Goal: Task Accomplishment & Management: Complete application form

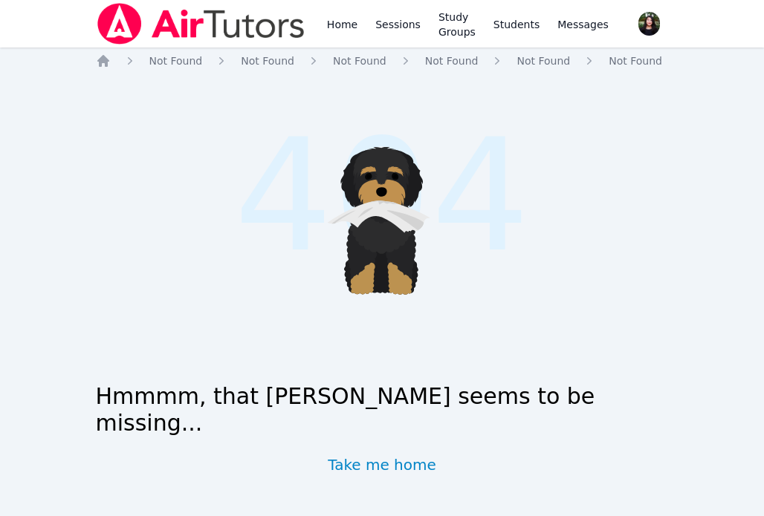
click at [246, 37] on img at bounding box center [201, 24] width 210 height 42
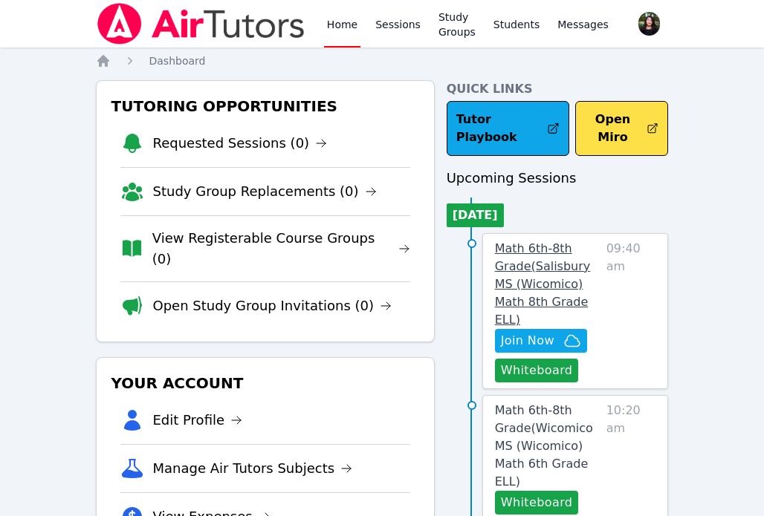
scroll to position [88, 0]
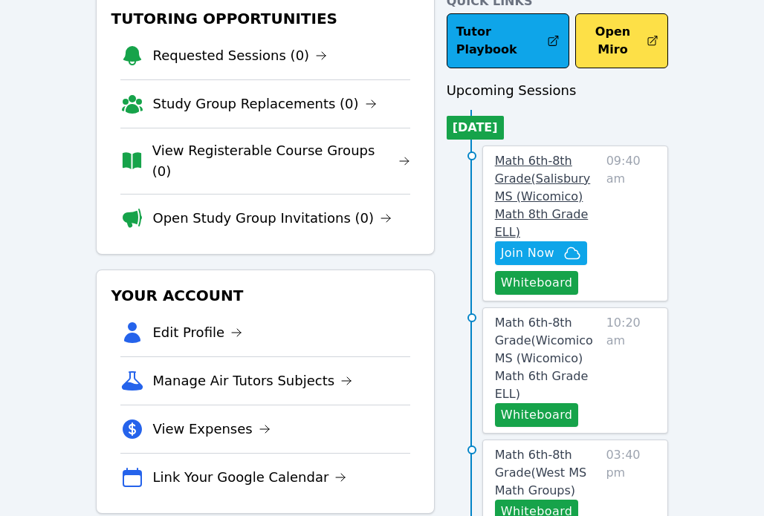
click at [561, 177] on span "Math 6th-8th Grade ( Salisbury MS (Wicomico) Math 8th Grade ELL )" at bounding box center [543, 196] width 96 height 85
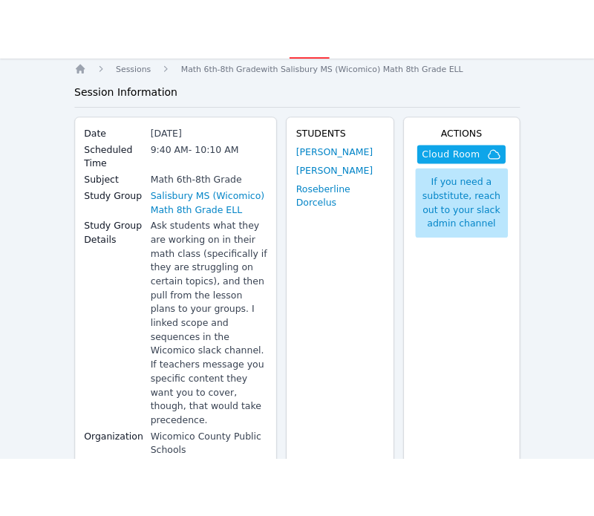
scroll to position [62, 0]
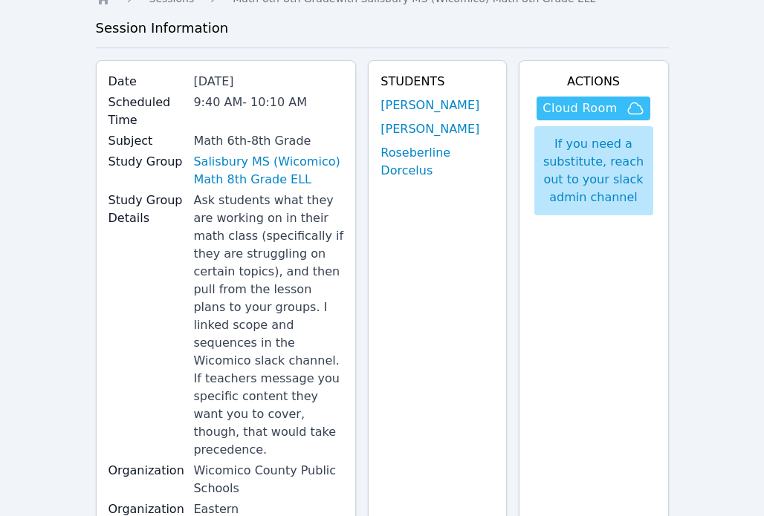
click at [568, 109] on span "Cloud Room" at bounding box center [579, 109] width 74 height 18
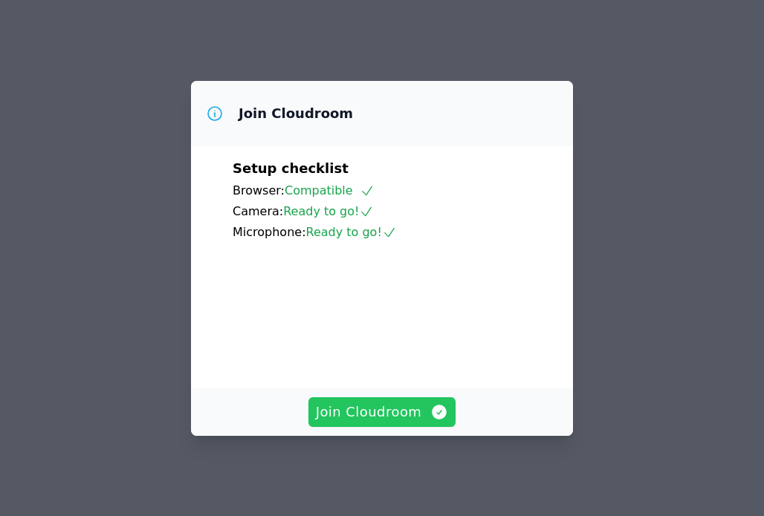
click at [406, 411] on span "Join Cloudroom" at bounding box center [382, 412] width 133 height 21
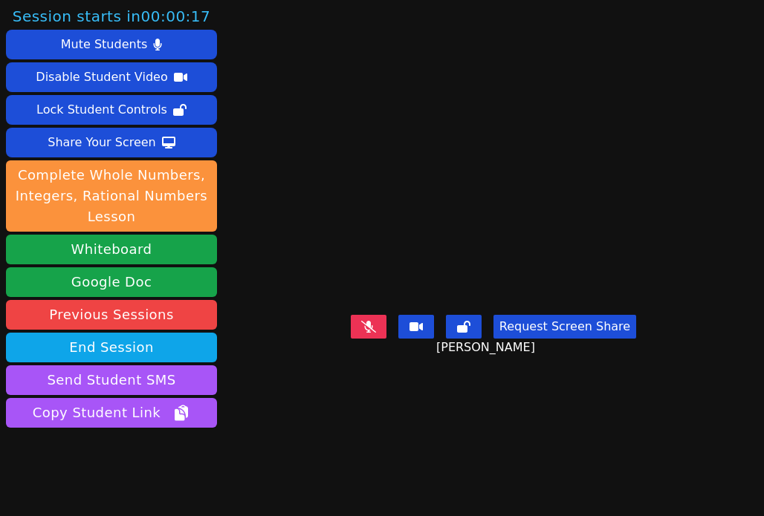
click at [553, 258] on video at bounding box center [493, 228] width 223 height 160
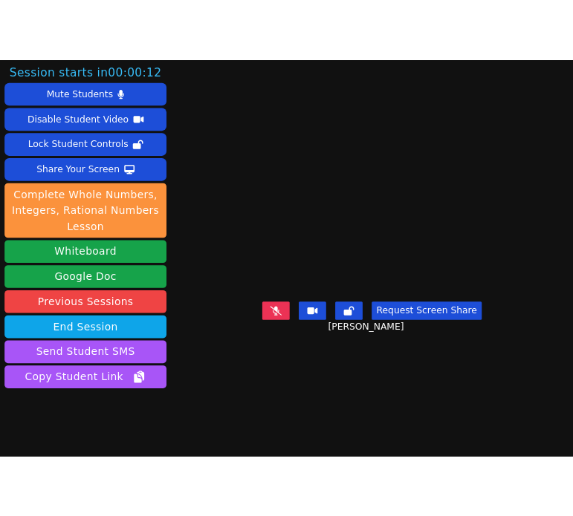
scroll to position [39, 0]
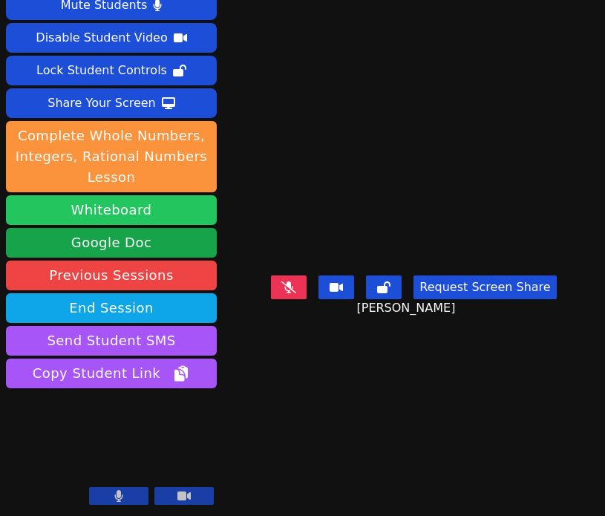
click at [203, 211] on button "Whiteboard" at bounding box center [111, 210] width 211 height 30
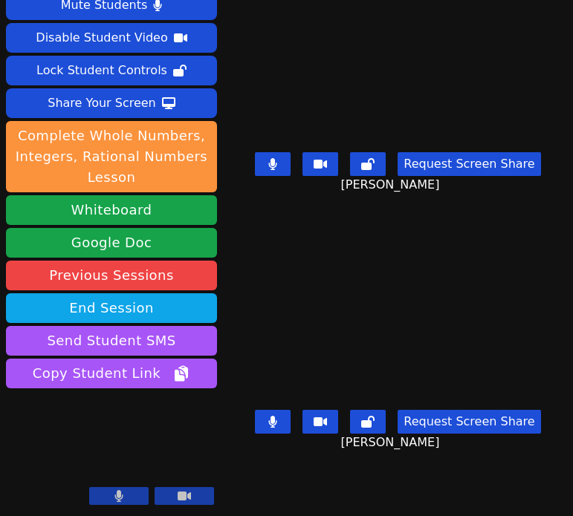
click at [509, 94] on video at bounding box center [397, 60] width 223 height 172
click at [509, 295] on video at bounding box center [397, 318] width 223 height 172
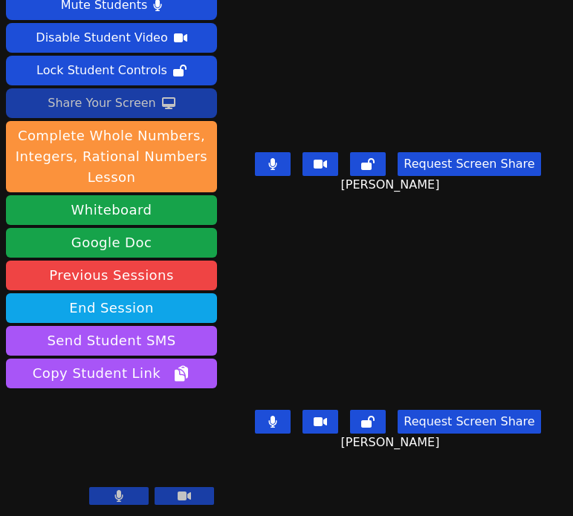
click at [54, 98] on div "Share Your Screen" at bounding box center [102, 103] width 108 height 24
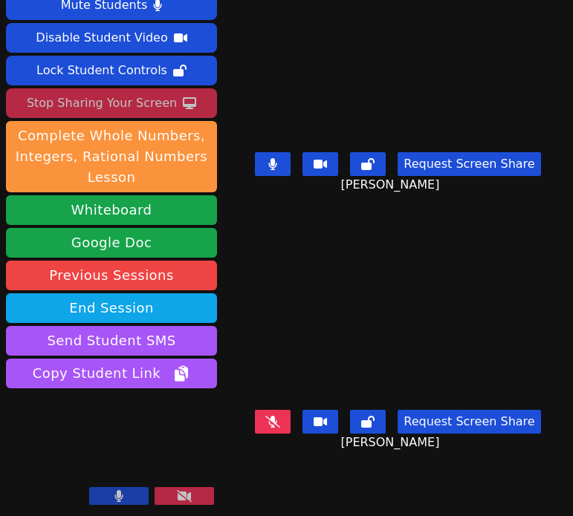
click at [122, 104] on div "Stop Sharing Your Screen" at bounding box center [102, 103] width 150 height 24
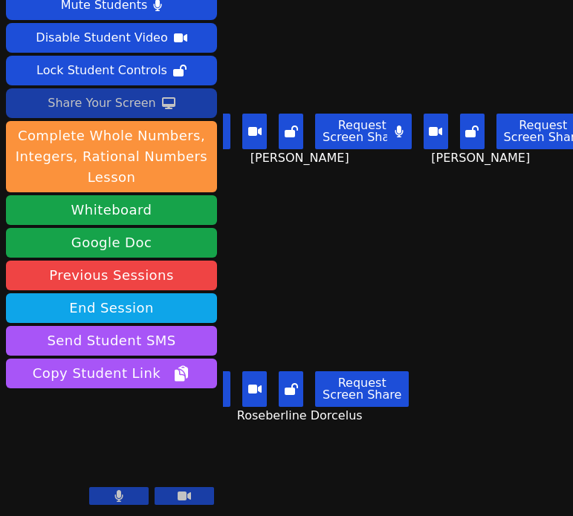
click at [391, 266] on div "Roseberline Dorcelus Request Screen Share Roseberline Dorcelus" at bounding box center [307, 348] width 169 height 259
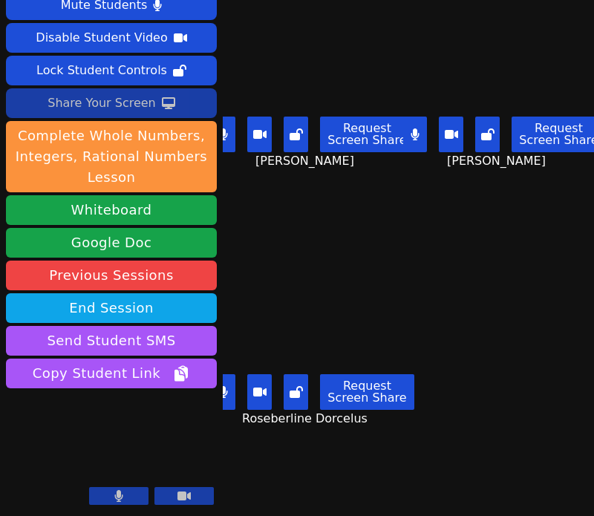
click at [562, 272] on main "Mitchaïna Germain Request Screen Share Mitchaïna Germain Naicha Facile Request …" at bounding box center [408, 219] width 371 height 516
click at [110, 103] on div "Share Your Screen" at bounding box center [102, 103] width 108 height 24
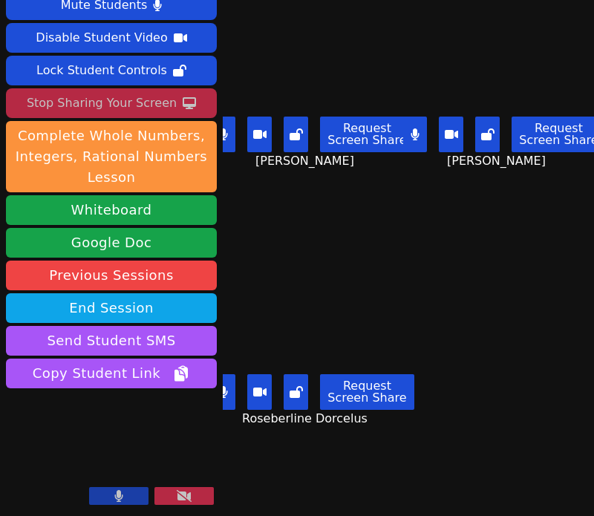
click at [118, 106] on div "Stop Sharing Your Screen" at bounding box center [102, 103] width 150 height 24
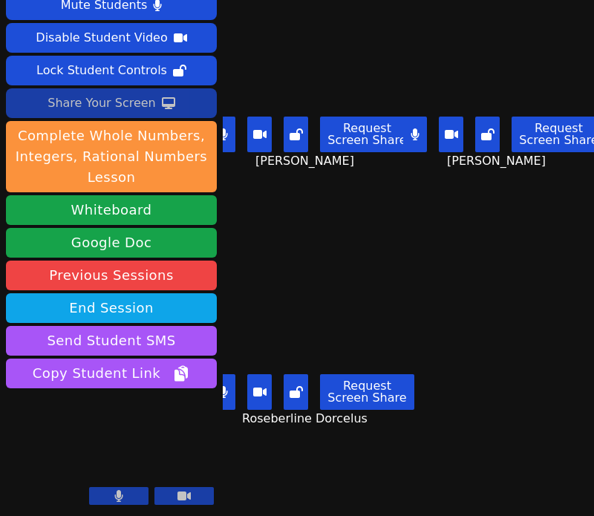
click at [227, 395] on icon at bounding box center [223, 392] width 8 height 12
click at [233, 381] on button at bounding box center [224, 392] width 25 height 36
click at [233, 391] on button at bounding box center [224, 392] width 25 height 36
click at [235, 394] on button at bounding box center [224, 392] width 25 height 36
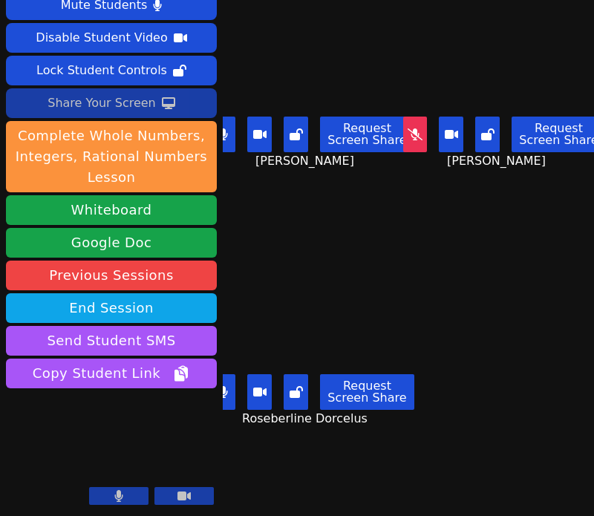
click at [350, 294] on video at bounding box center [313, 317] width 180 height 101
click at [236, 382] on button at bounding box center [224, 392] width 25 height 36
click at [425, 140] on button at bounding box center [415, 135] width 25 height 36
click at [71, 102] on div "Share Your Screen" at bounding box center [102, 103] width 108 height 24
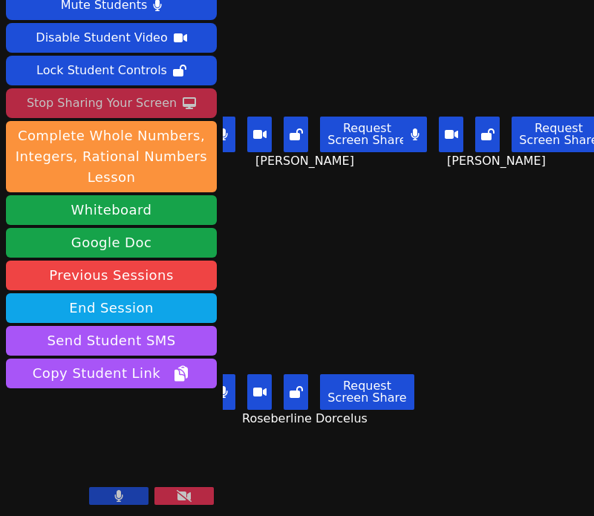
scroll to position [7, 0]
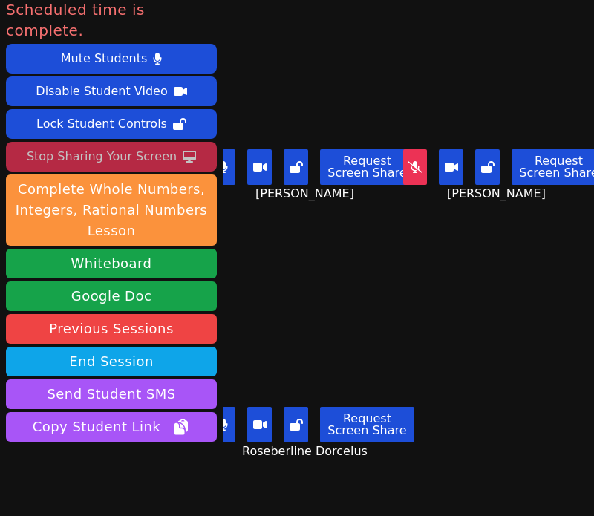
click at [111, 145] on div "Stop Sharing Your Screen" at bounding box center [102, 157] width 150 height 24
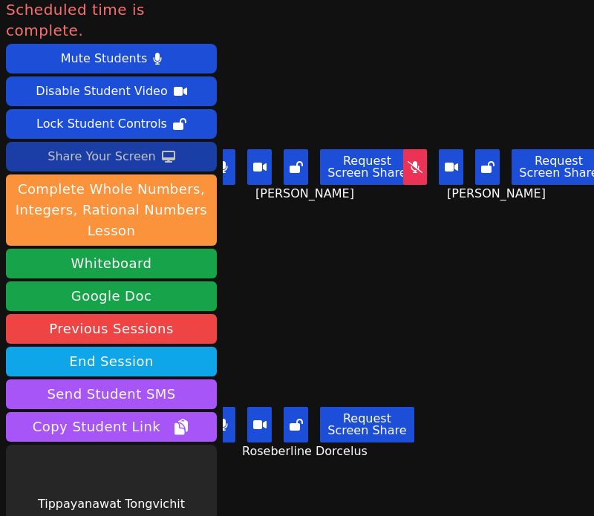
click at [529, 288] on main "Mitchaïna Germain Request Screen Share Mitchaïna Germain Naicha Facile Request …" at bounding box center [408, 251] width 371 height 516
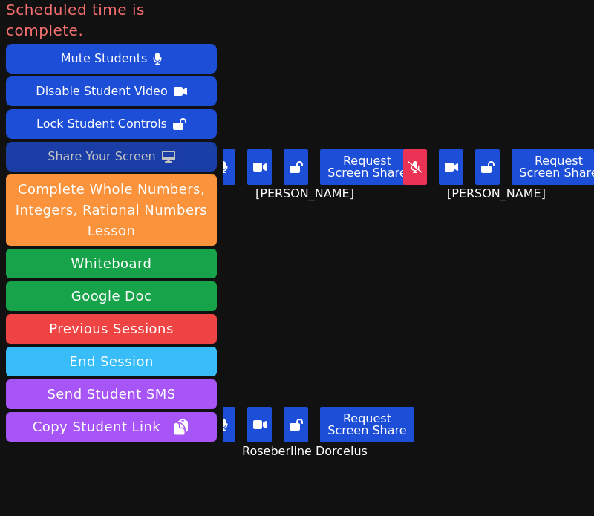
click at [175, 347] on button "End Session" at bounding box center [111, 362] width 211 height 30
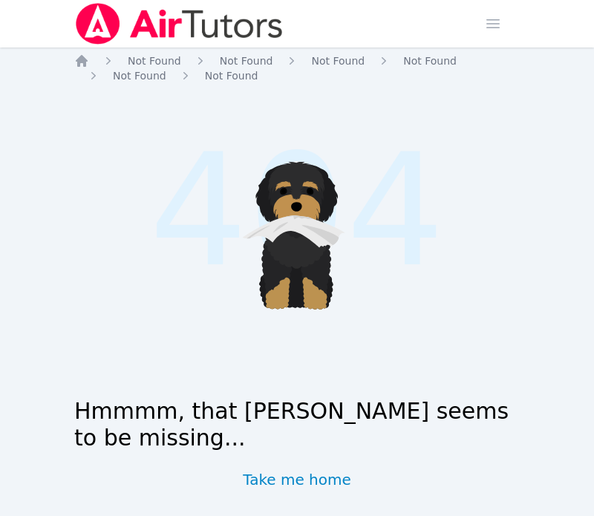
click at [114, 11] on img at bounding box center [179, 24] width 210 height 42
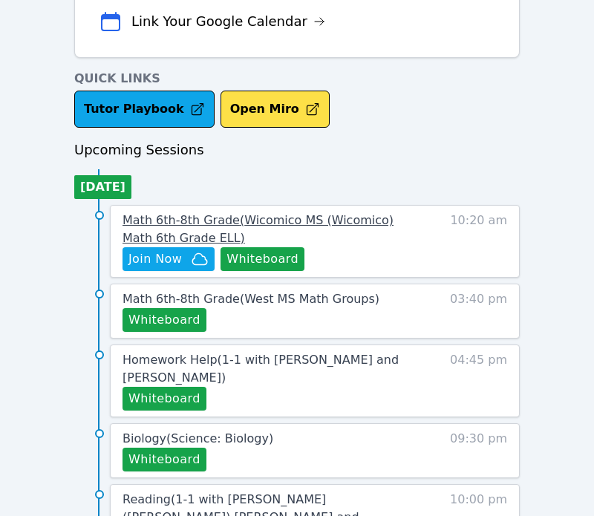
scroll to position [650, 0]
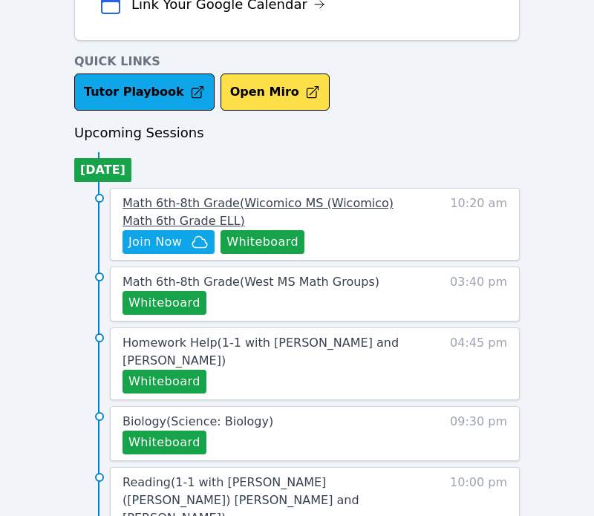
click at [243, 209] on span "Math 6th-8th Grade ( Wicomico MS (Wicomico) Math 6th Grade ELL )" at bounding box center [258, 212] width 271 height 32
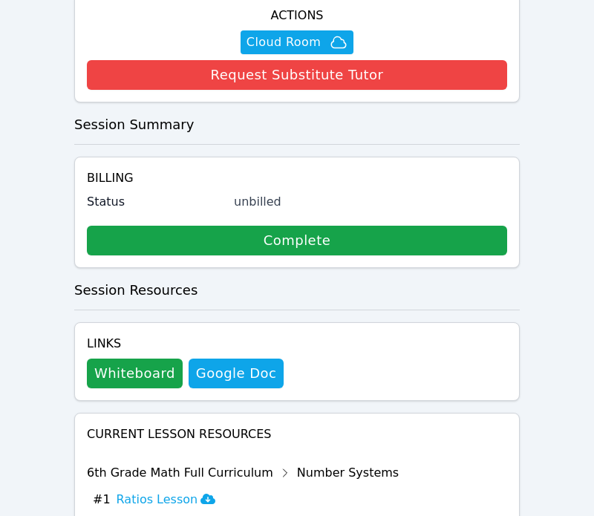
scroll to position [602, 0]
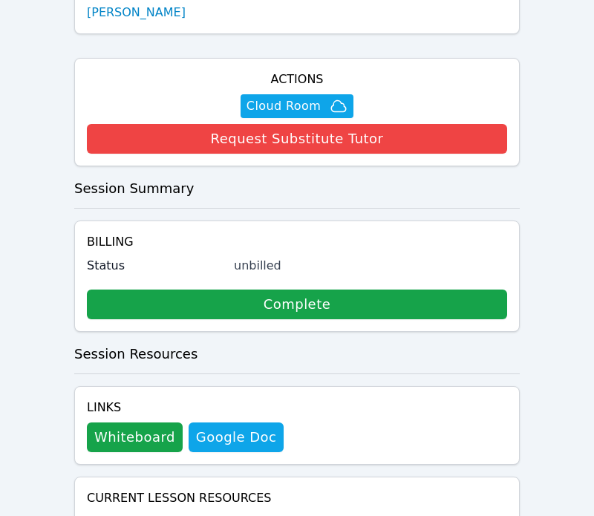
click at [298, 290] on link "Complete" at bounding box center [297, 305] width 420 height 30
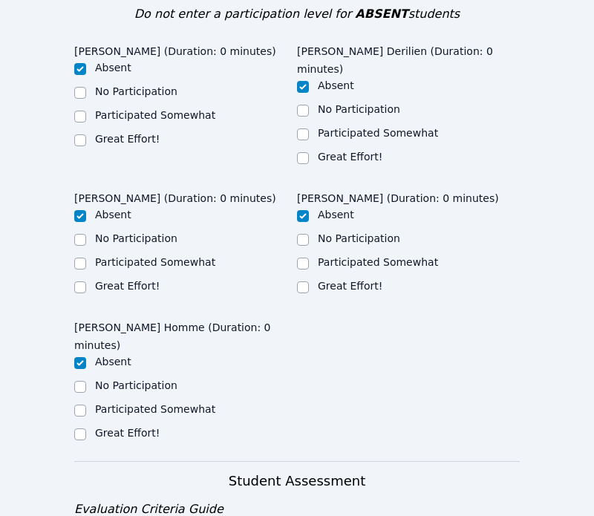
scroll to position [793, 0]
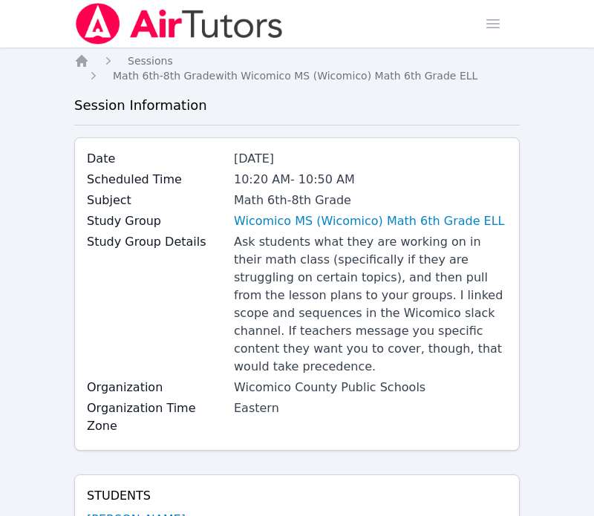
click at [82, 59] on icon "Breadcrumb" at bounding box center [82, 61] width 12 height 12
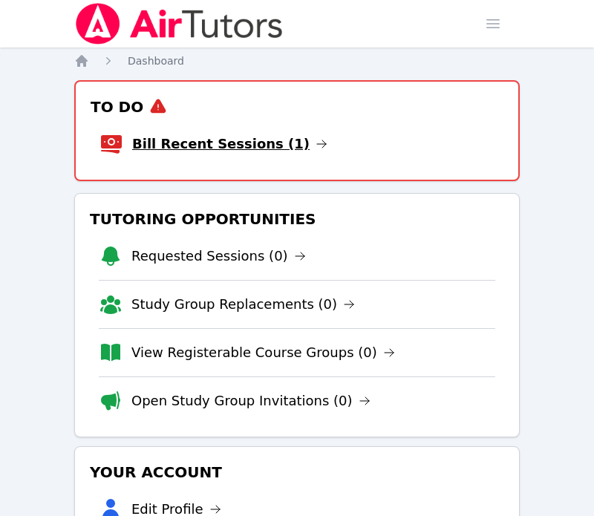
click at [171, 144] on link "Bill Recent Sessions (1)" at bounding box center [229, 144] width 195 height 21
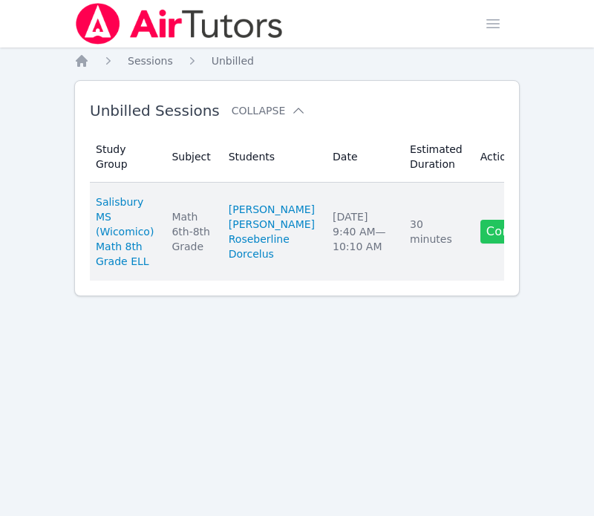
click at [481, 244] on link "Complete" at bounding box center [516, 232] width 71 height 24
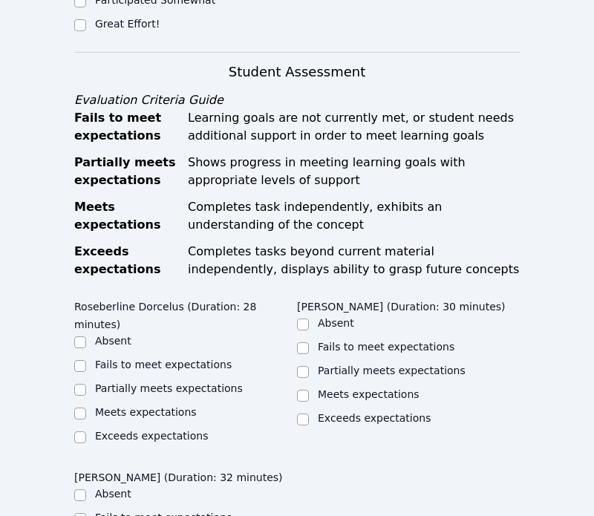
scroll to position [818, 0]
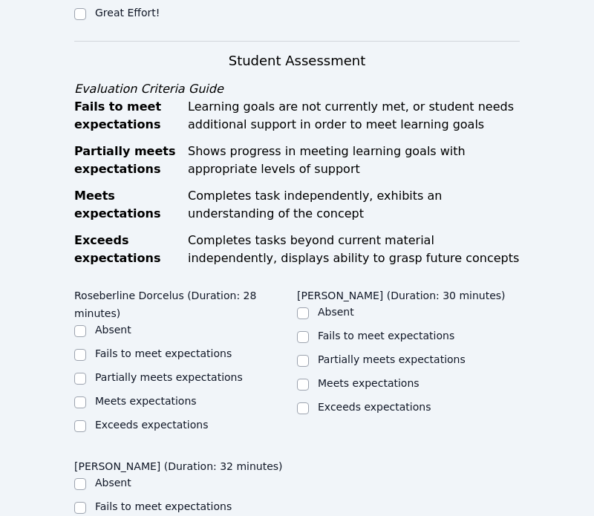
click at [152, 395] on label "Meets expectations" at bounding box center [146, 401] width 102 height 12
click at [86, 397] on input "Meets expectations" at bounding box center [80, 403] width 12 height 12
checkbox input "true"
click at [341, 377] on label "Meets expectations" at bounding box center [369, 383] width 102 height 12
click at [309, 379] on input "Meets expectations" at bounding box center [303, 385] width 12 height 12
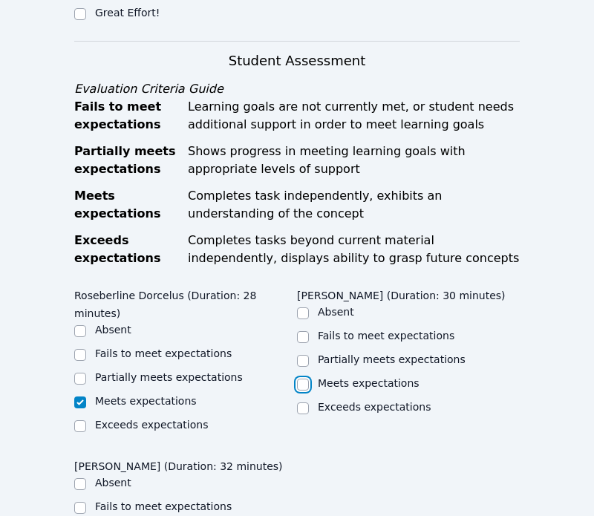
checkbox input "true"
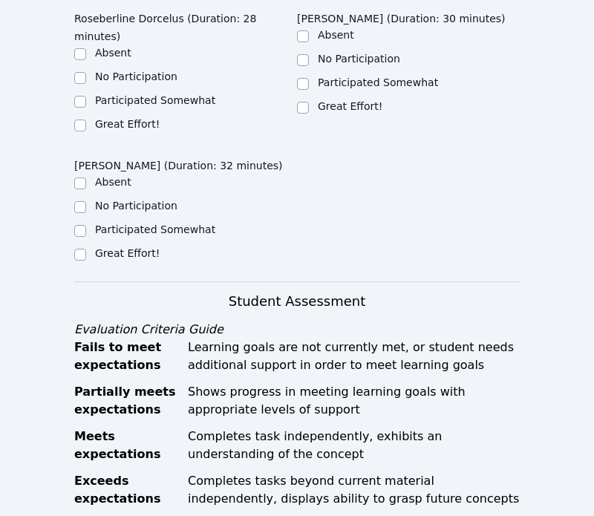
scroll to position [443, 0]
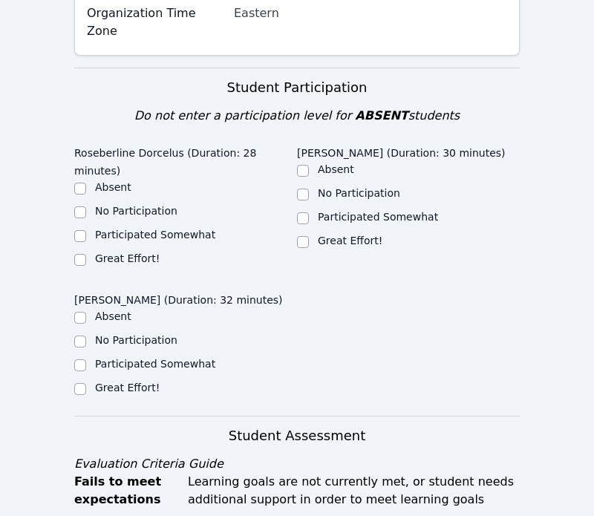
click at [146, 253] on label "Great Effort!" at bounding box center [127, 259] width 65 height 12
click at [86, 254] on input "Great Effort!" at bounding box center [80, 260] width 12 height 12
checkbox input "true"
click at [346, 235] on label "Great Effort!" at bounding box center [350, 241] width 65 height 12
click at [309, 236] on input "Great Effort!" at bounding box center [303, 242] width 12 height 12
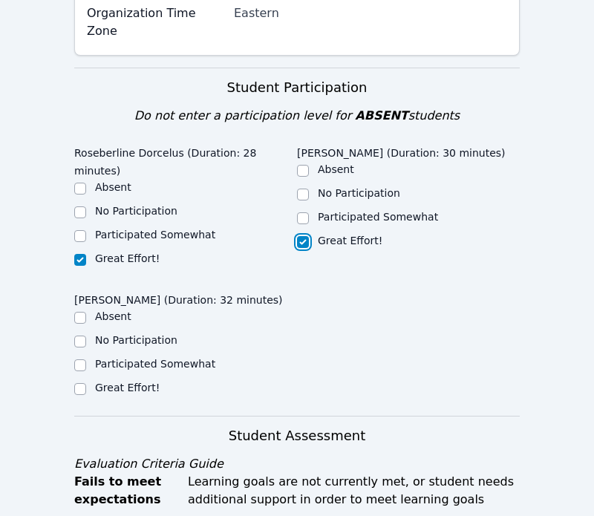
checkbox input "true"
click at [126, 382] on label "Great Effort!" at bounding box center [127, 388] width 65 height 12
click at [86, 383] on input "Great Effort!" at bounding box center [80, 389] width 12 height 12
checkbox input "true"
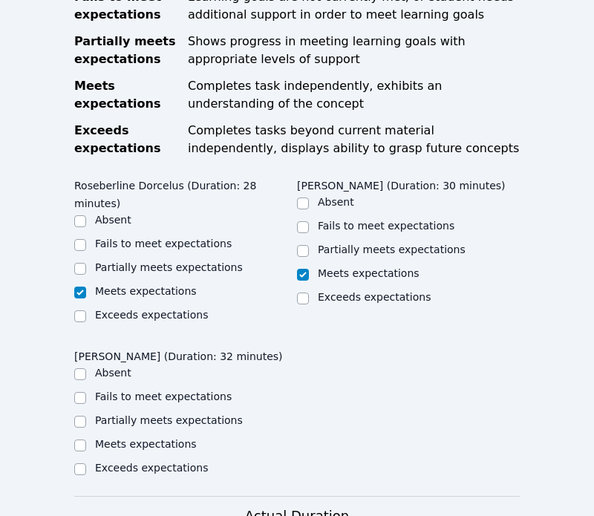
click at [135, 438] on label "Meets expectations" at bounding box center [146, 444] width 102 height 12
click at [86, 440] on input "Meets expectations" at bounding box center [80, 446] width 12 height 12
checkbox input "true"
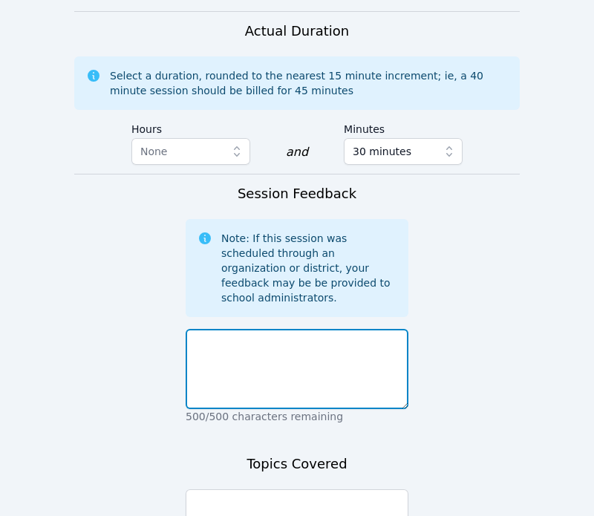
click at [337, 329] on textarea at bounding box center [297, 369] width 223 height 80
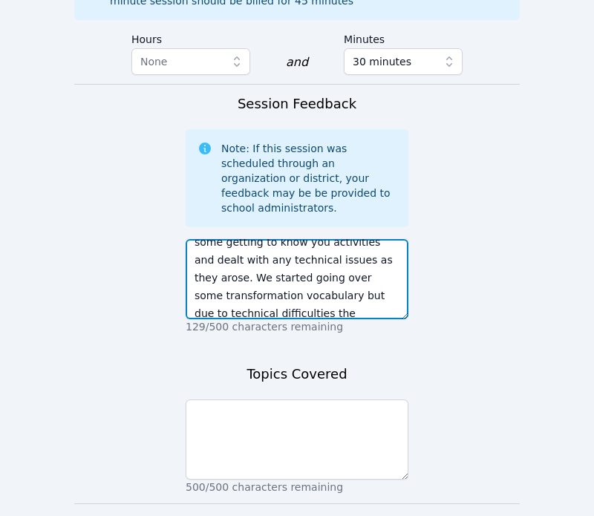
scroll to position [107, 0]
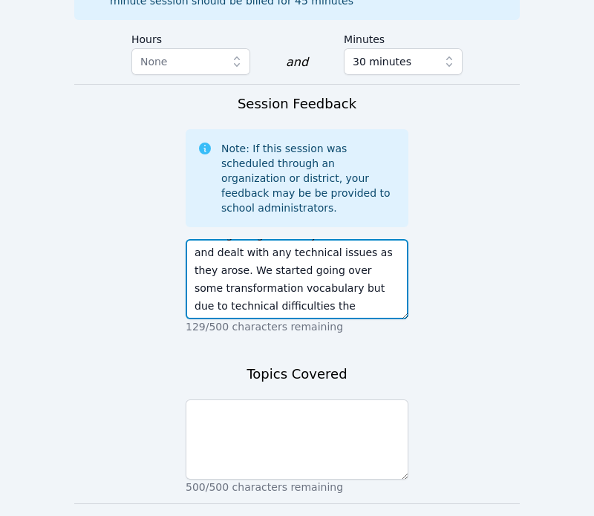
drag, startPoint x: 323, startPoint y: 212, endPoint x: 188, endPoint y: 192, distance: 136.7
click at [188, 239] on textarea "Roseberline had trouble joining us on the whiteboard and seeing the lesson but …" at bounding box center [297, 279] width 223 height 80
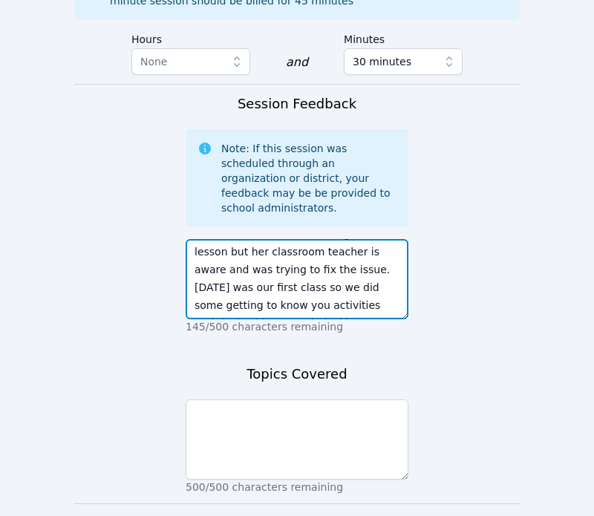
scroll to position [0, 0]
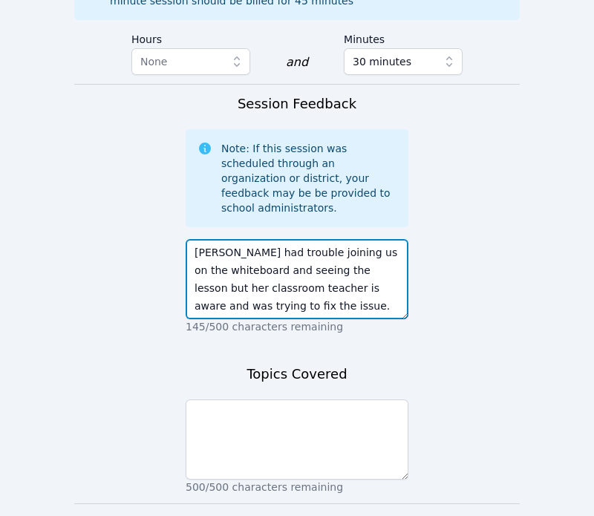
type textarea "Roseberline had trouble joining us on the whiteboard and seeing the lesson but …"
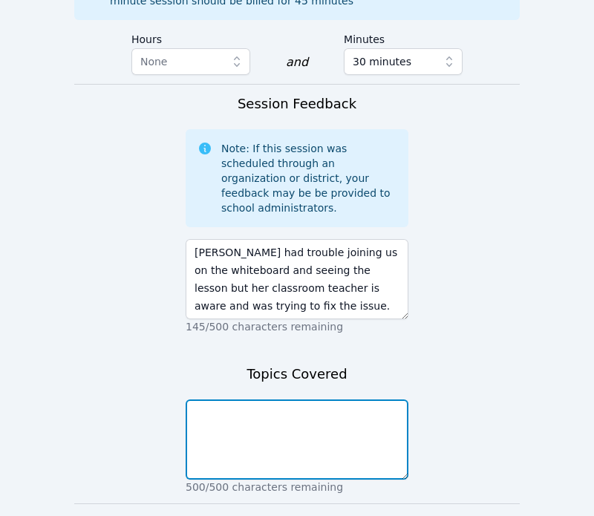
click at [307, 400] on textarea at bounding box center [297, 440] width 223 height 80
type textarea "ice breakers, miro tools, transformation vocabulary"
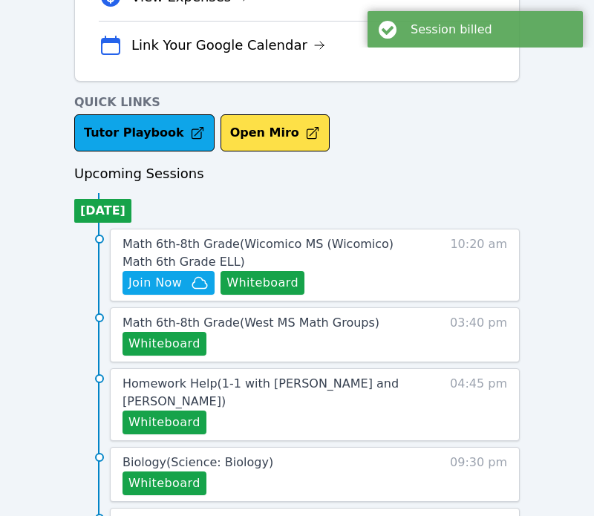
scroll to position [498, 0]
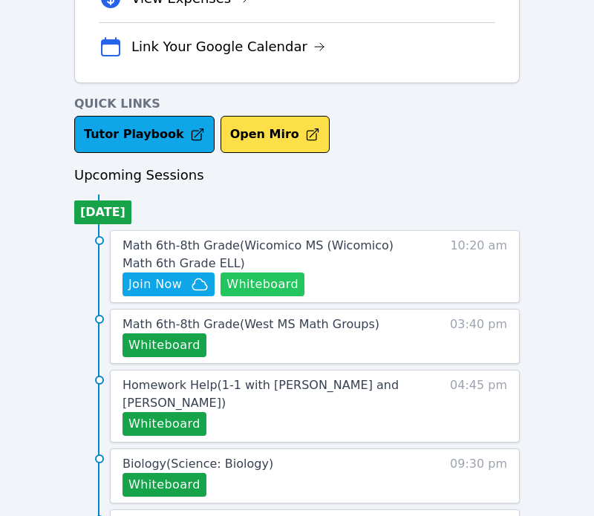
click at [244, 284] on button "Whiteboard" at bounding box center [263, 285] width 84 height 24
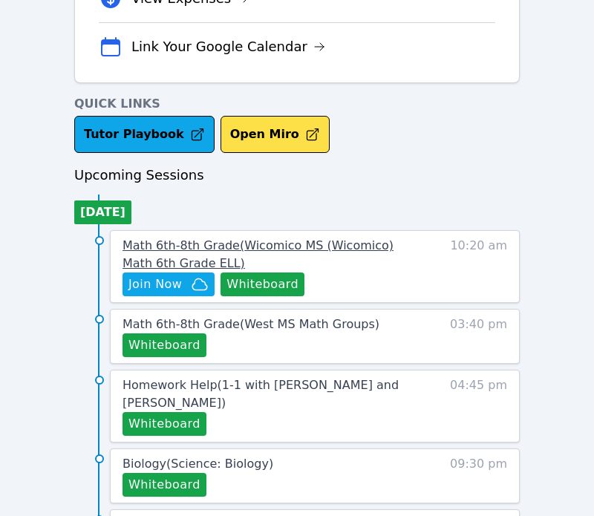
click at [248, 240] on span "Math 6th-8th Grade ( Wicomico MS (Wicomico) Math 6th Grade ELL )" at bounding box center [258, 254] width 271 height 32
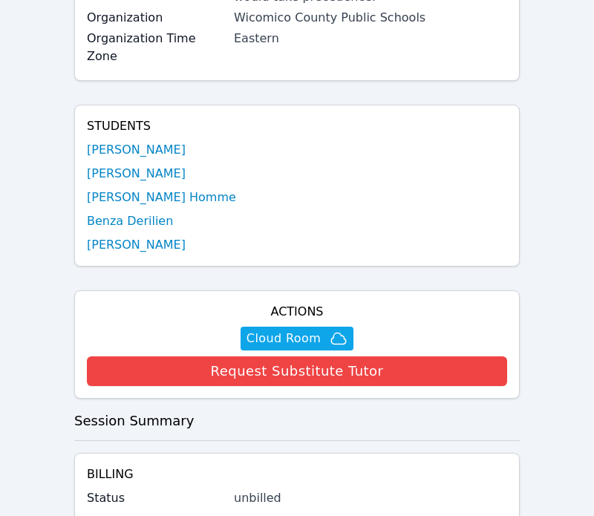
scroll to position [394, 0]
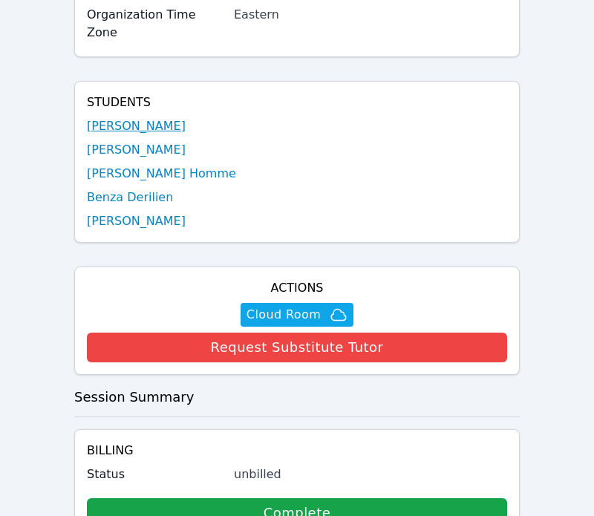
click at [129, 117] on link "[PERSON_NAME]" at bounding box center [136, 126] width 99 height 18
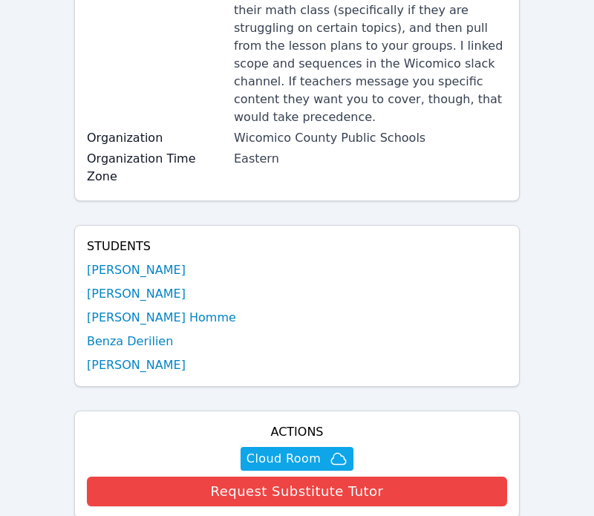
scroll to position [394, 0]
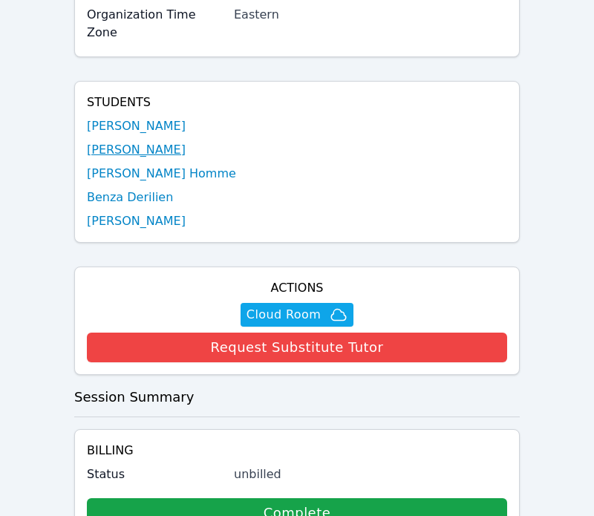
click at [145, 141] on link "[PERSON_NAME]" at bounding box center [136, 150] width 99 height 18
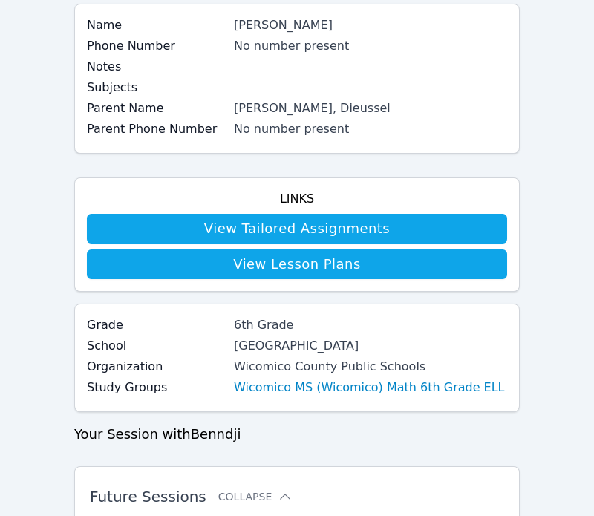
scroll to position [394, 0]
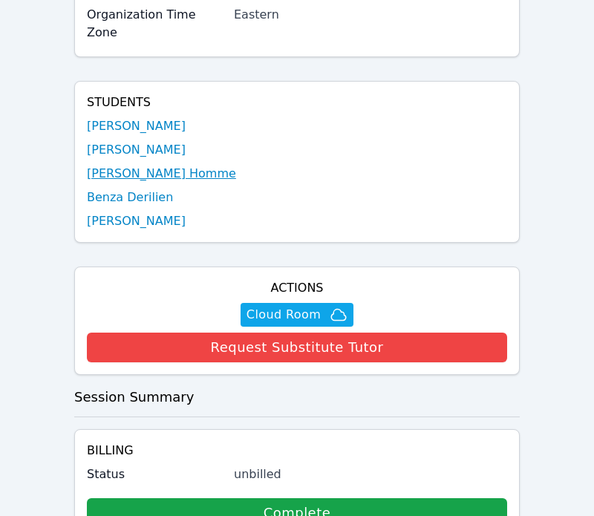
click at [116, 165] on link "[PERSON_NAME] Homme" at bounding box center [161, 174] width 149 height 18
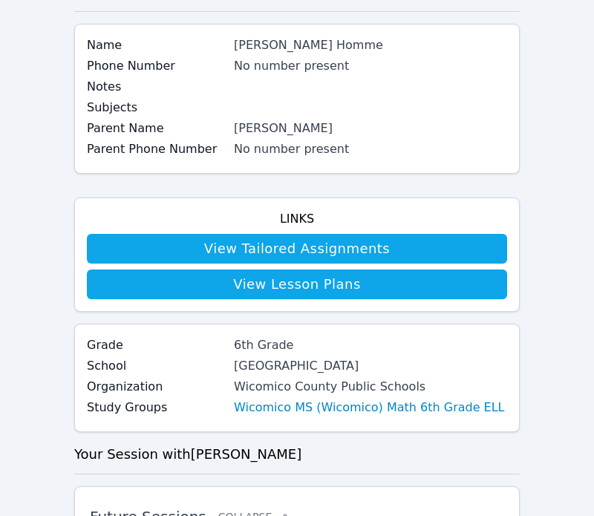
scroll to position [394, 0]
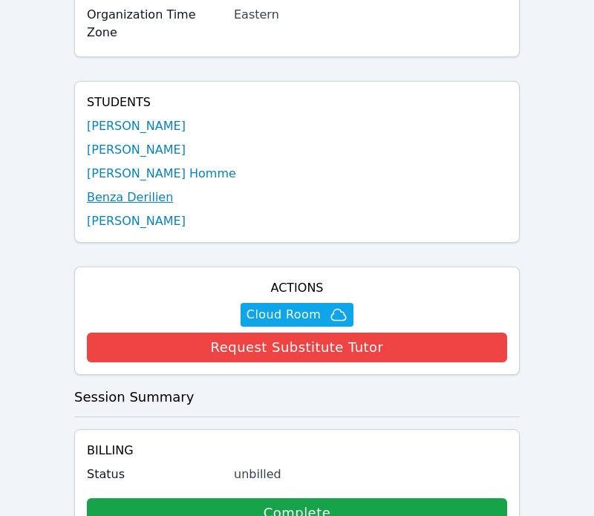
click at [125, 189] on link "Benza Derilien" at bounding box center [130, 198] width 86 height 18
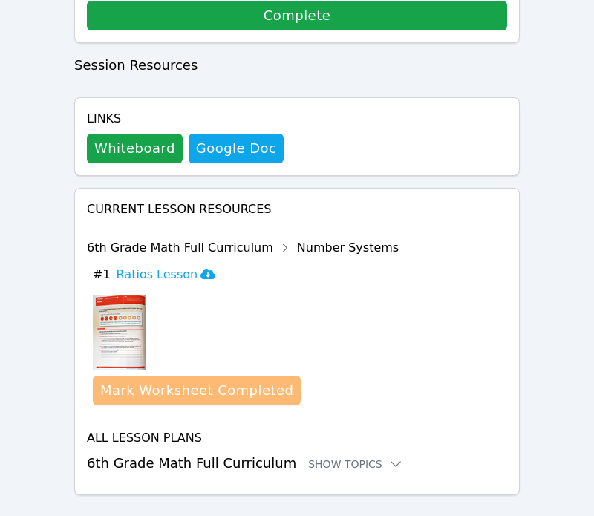
scroll to position [883, 0]
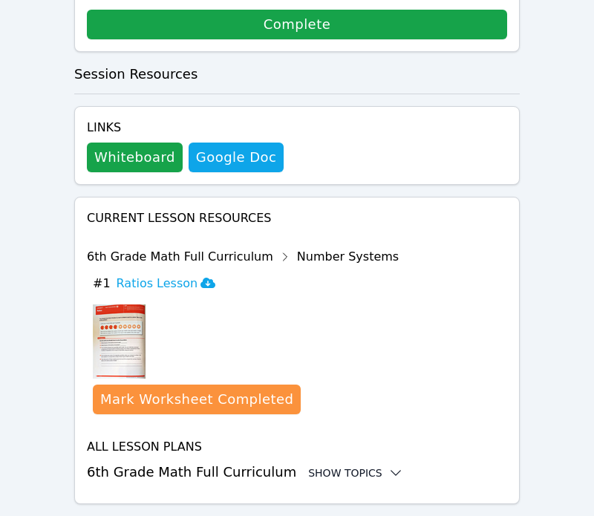
click at [333, 466] on div "Show Topics" at bounding box center [355, 473] width 95 height 15
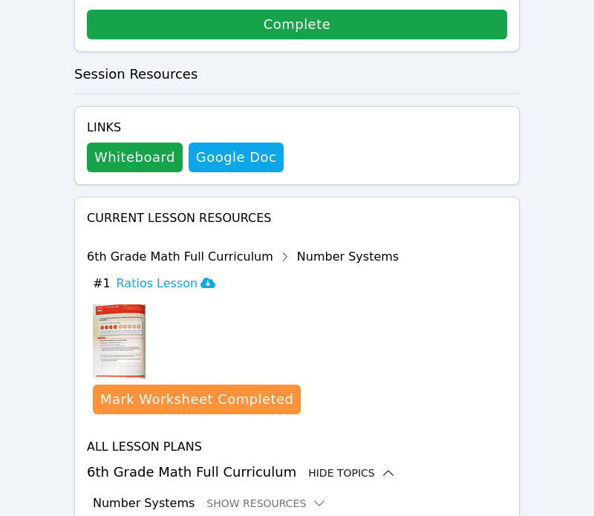
scroll to position [1004, 0]
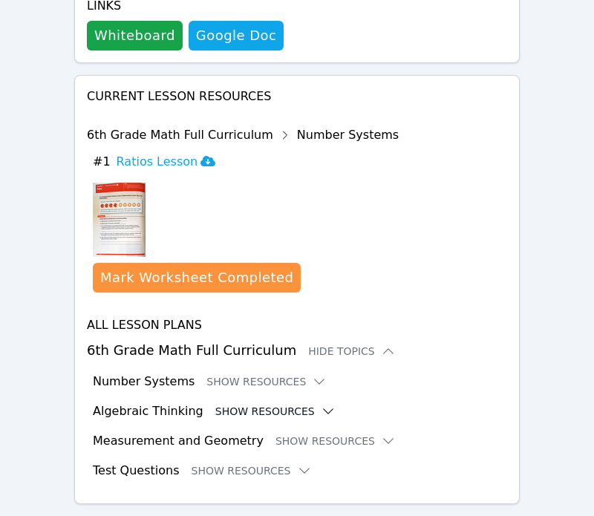
click at [277, 404] on button "Show Resources" at bounding box center [275, 411] width 120 height 15
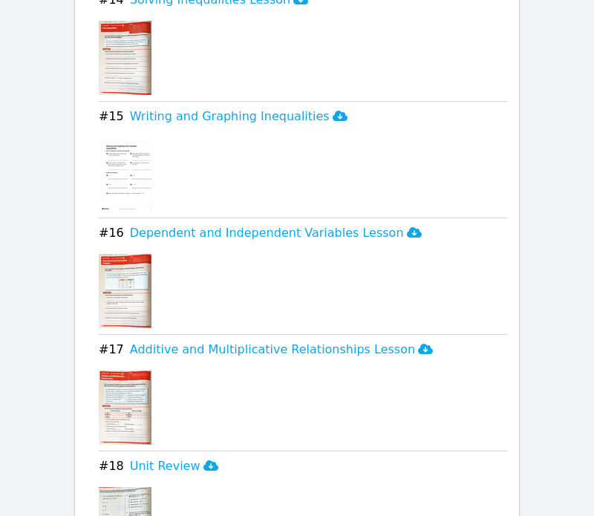
scroll to position [3115, 0]
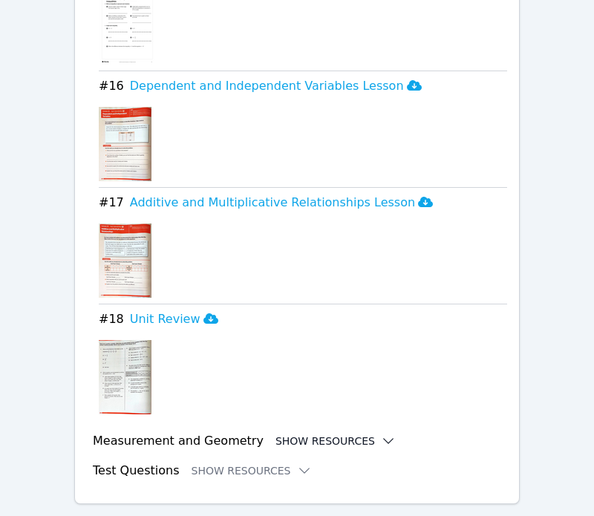
click at [330, 434] on button "Show Resources" at bounding box center [336, 441] width 120 height 15
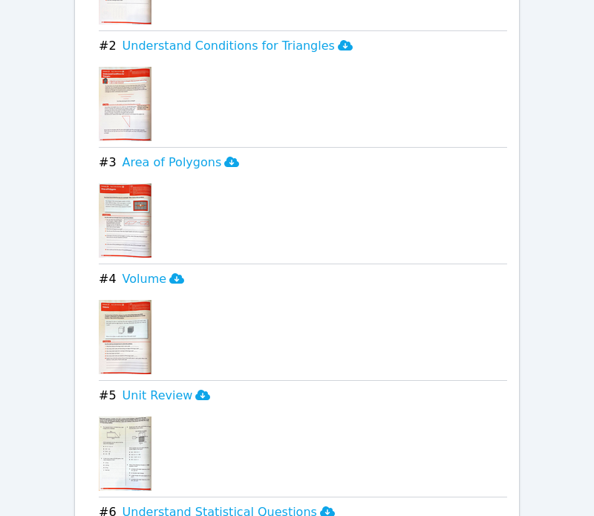
scroll to position [3650, 0]
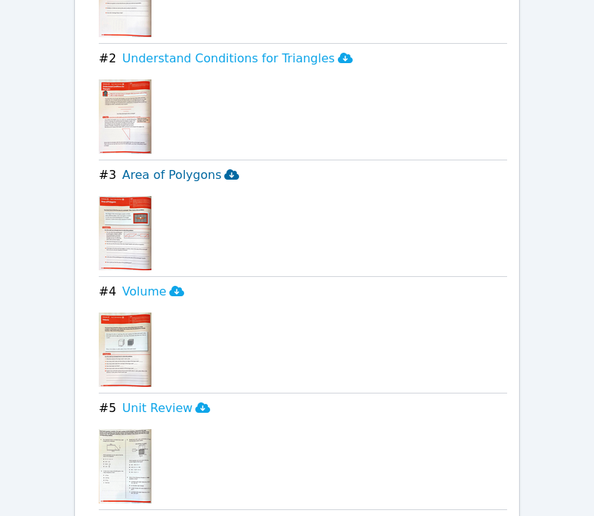
click at [175, 166] on h3 "Area of Polygons" at bounding box center [181, 175] width 117 height 18
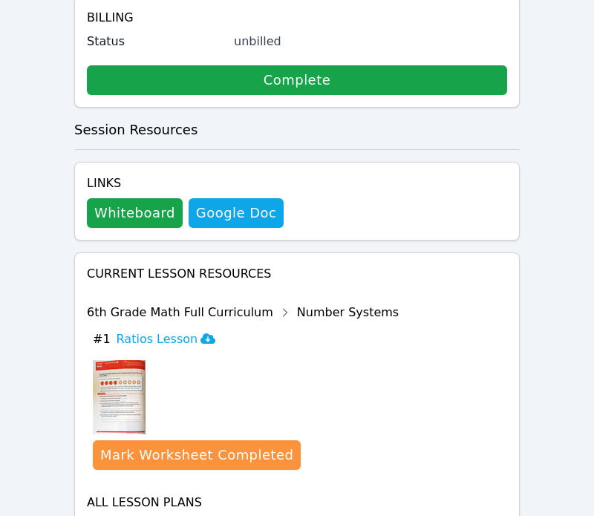
scroll to position [0, 0]
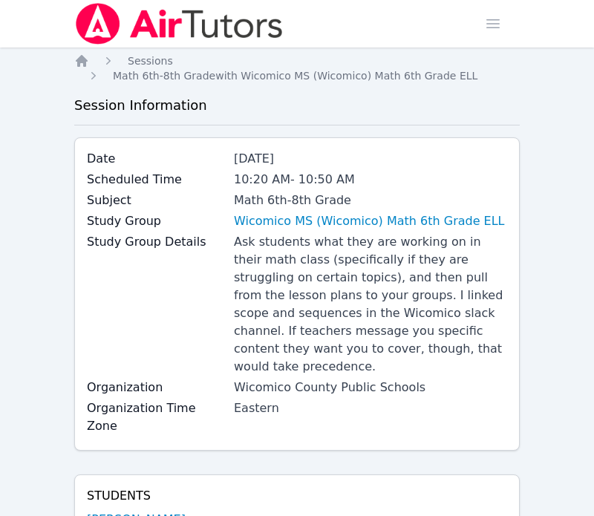
click at [102, 36] on img at bounding box center [179, 24] width 210 height 42
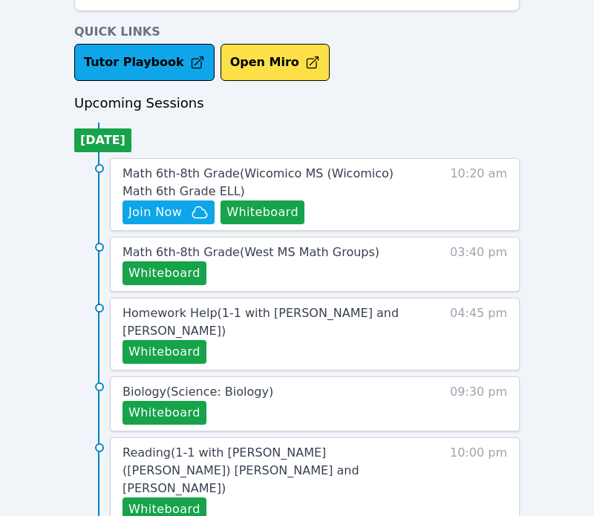
scroll to position [579, 0]
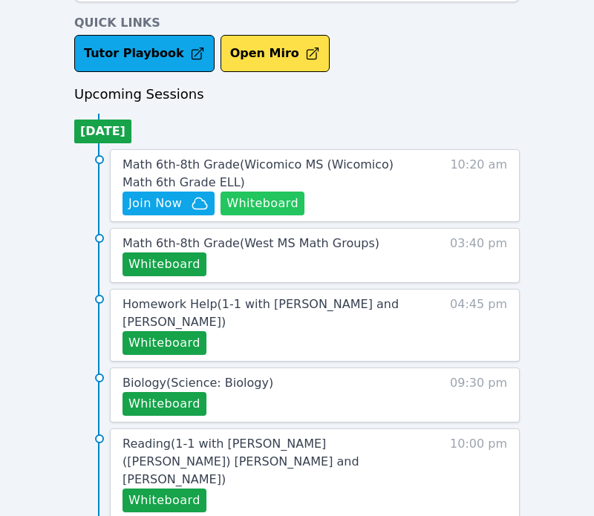
click at [262, 201] on button "Whiteboard" at bounding box center [263, 204] width 84 height 24
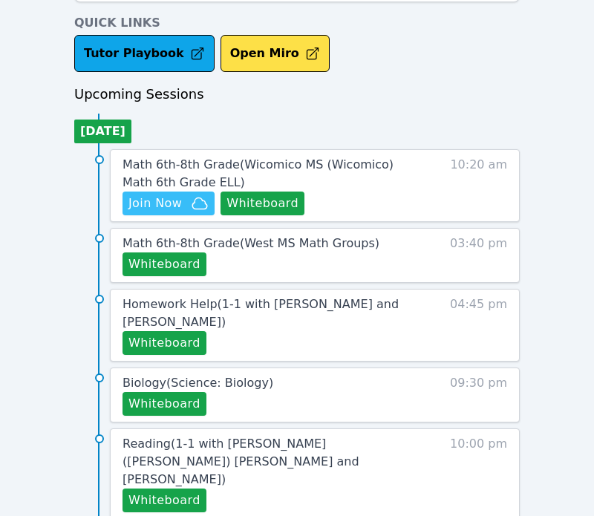
click at [163, 215] on button "Join Now" at bounding box center [169, 204] width 92 height 24
click at [0, 0] on div "Home Sessions Study Groups Students Messages Open user menu Tippayanawat Tongvi…" at bounding box center [297, 211] width 594 height 1581
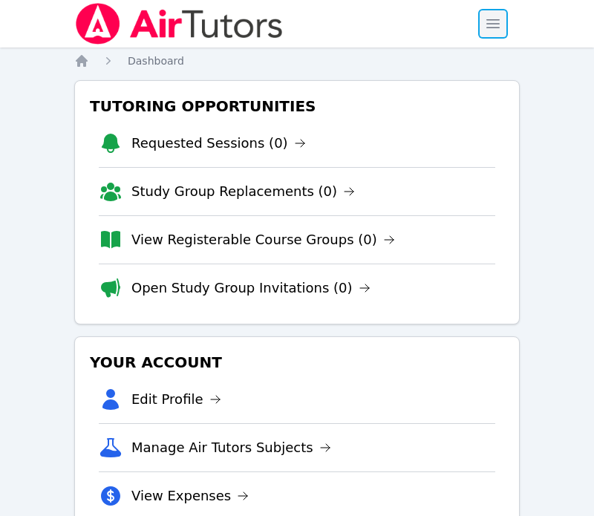
click at [488, 13] on span "button" at bounding box center [493, 23] width 33 height 33
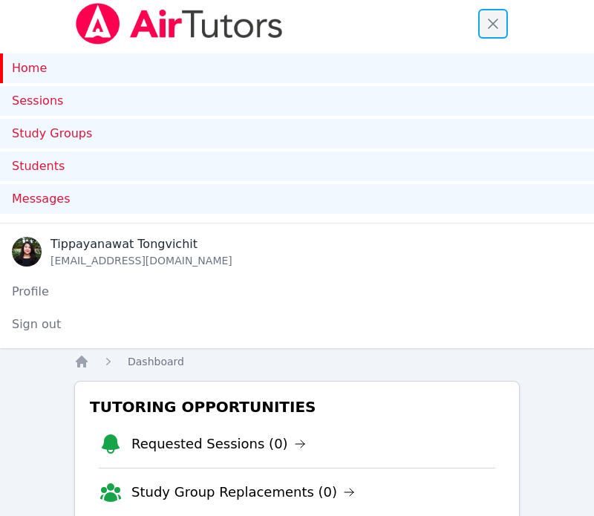
click at [488, 10] on span "button" at bounding box center [493, 23] width 33 height 33
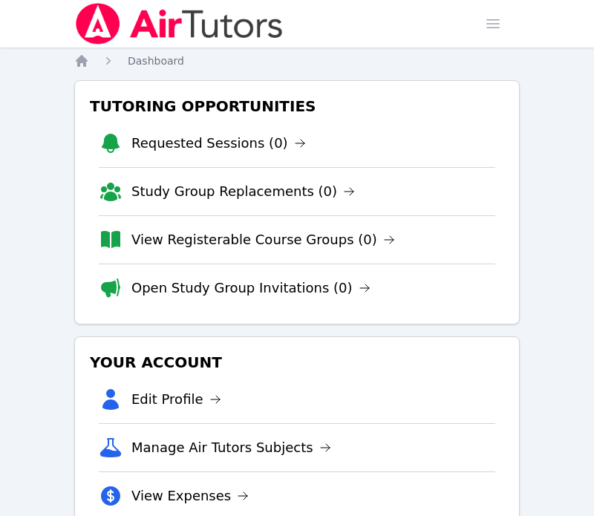
click at [178, 32] on img at bounding box center [179, 24] width 210 height 42
click at [504, 12] on span "button" at bounding box center [493, 23] width 33 height 33
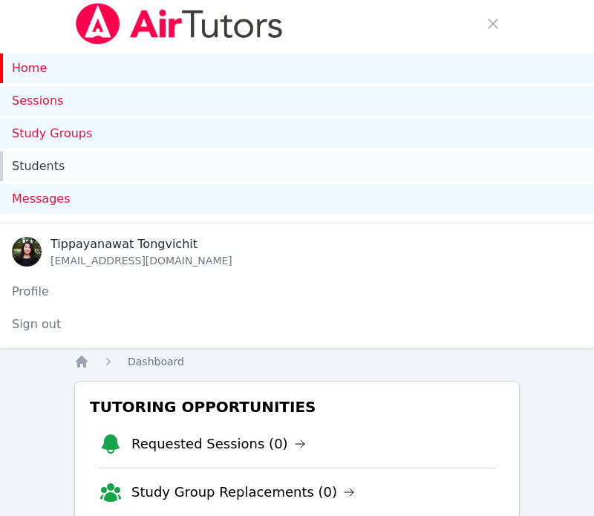
click at [33, 175] on link "Students" at bounding box center [297, 167] width 594 height 30
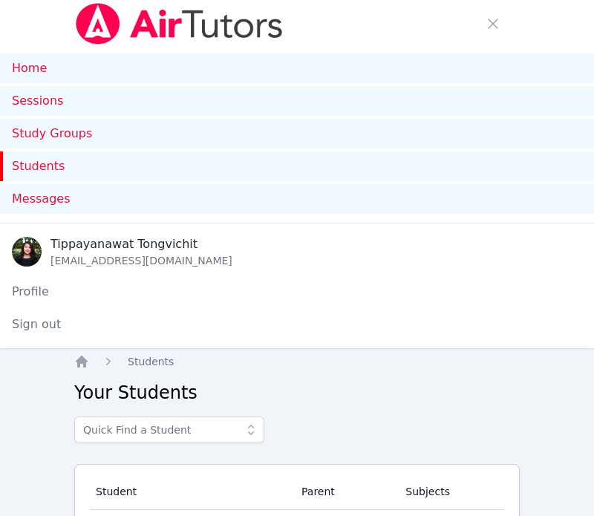
scroll to position [185, 0]
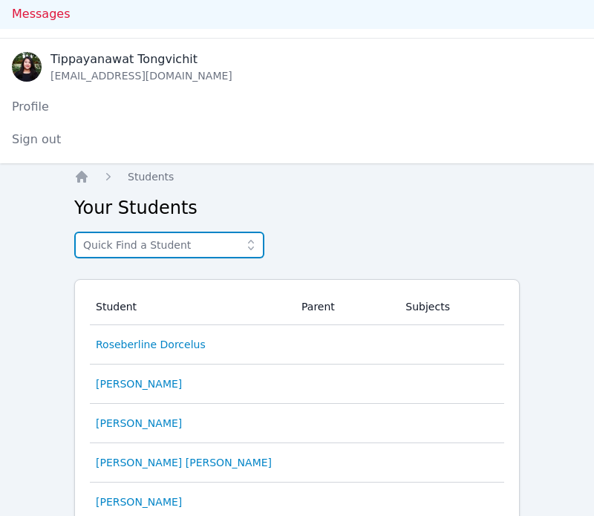
click at [177, 253] on input "text" at bounding box center [169, 245] width 190 height 27
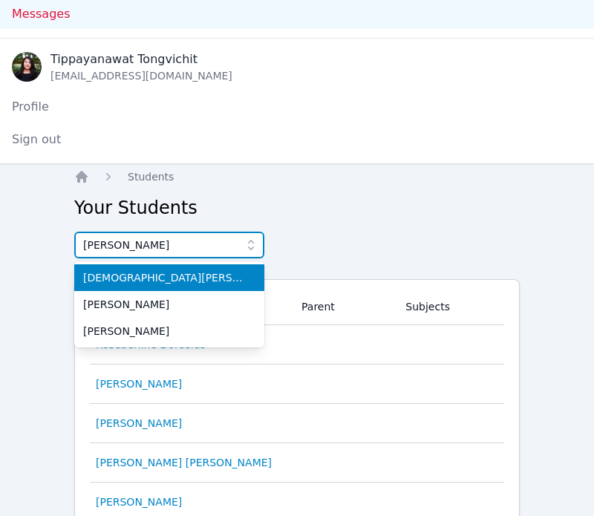
type input "kris"
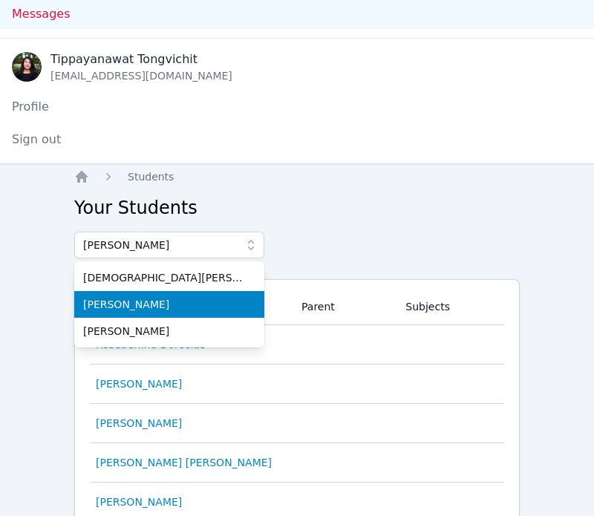
click at [154, 304] on span "Kristiana Davis" at bounding box center [169, 304] width 172 height 15
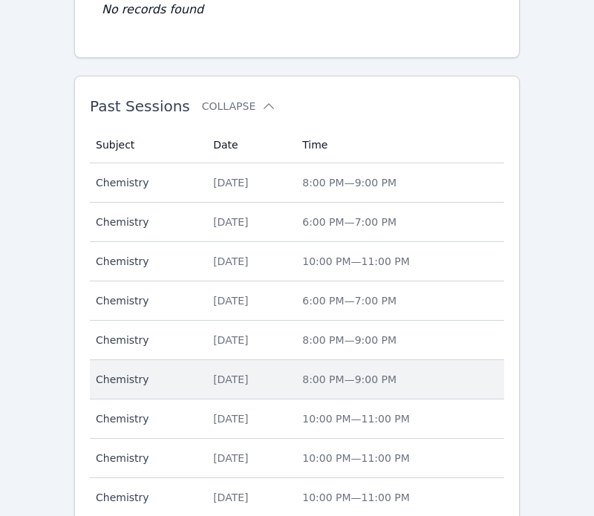
scroll to position [1200, 0]
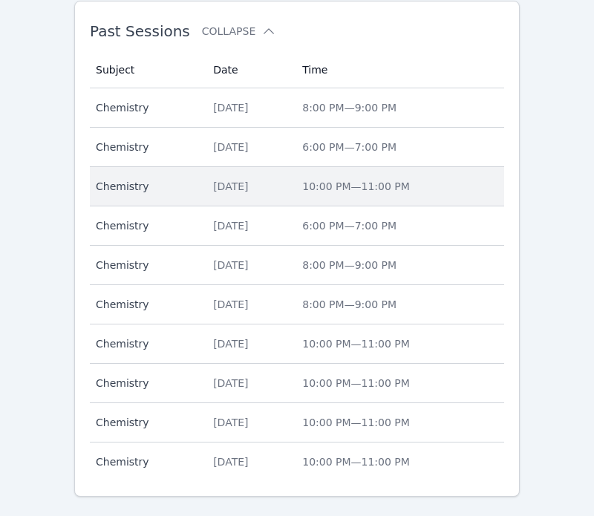
click at [204, 175] on td "Date Wed May 22" at bounding box center [248, 186] width 89 height 39
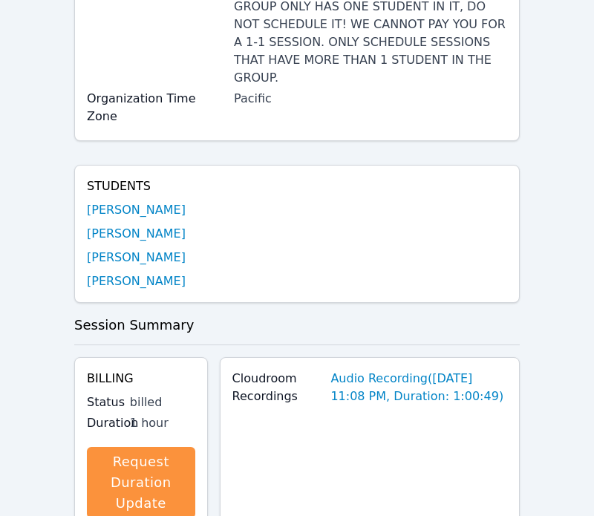
scroll to position [907, 0]
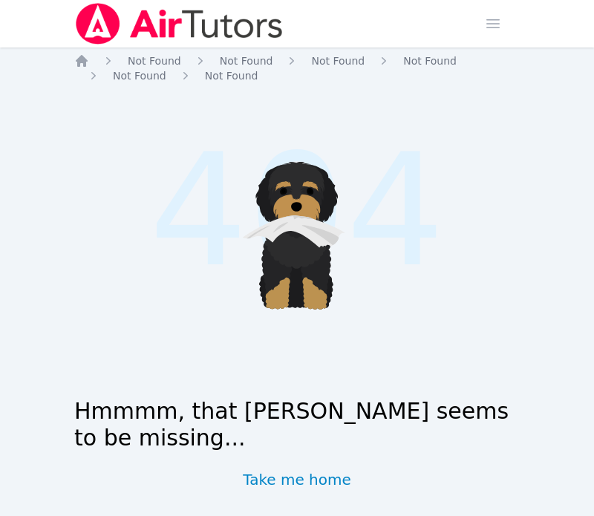
scroll to position [22, 0]
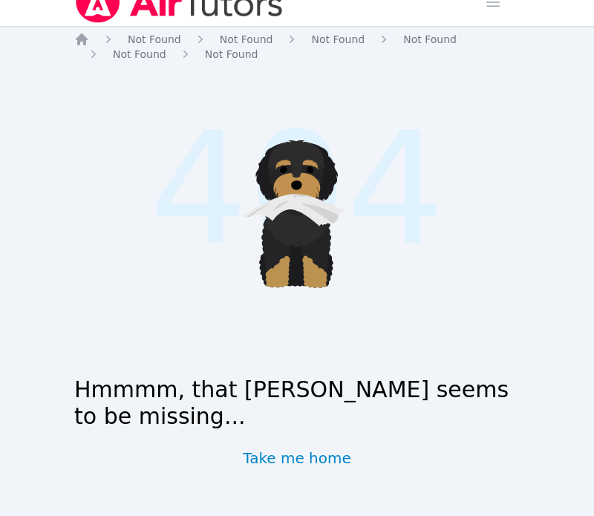
click at [112, 16] on img at bounding box center [179, 2] width 210 height 42
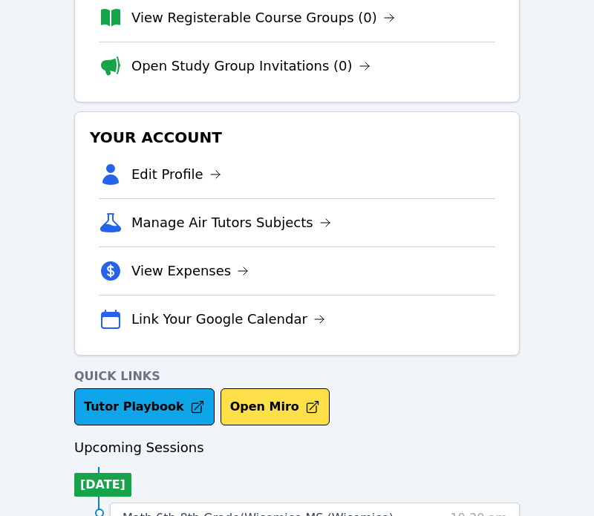
scroll to position [718, 0]
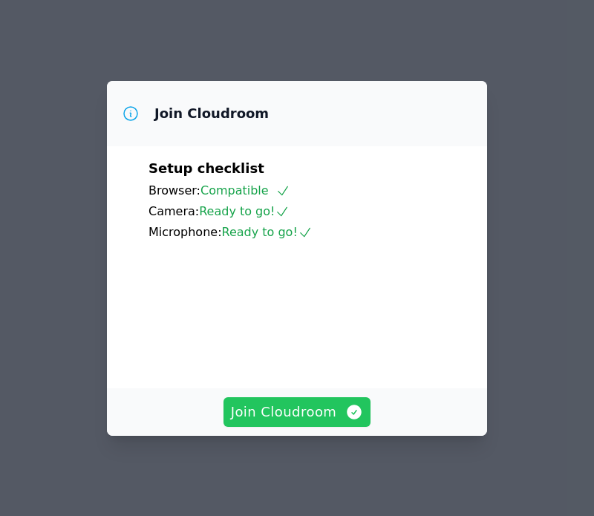
click at [292, 409] on span "Join Cloudroom" at bounding box center [297, 412] width 133 height 21
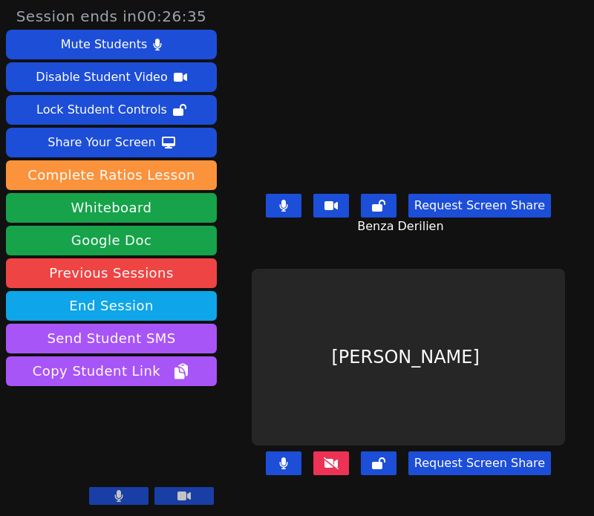
click at [334, 470] on icon at bounding box center [331, 464] width 15 height 12
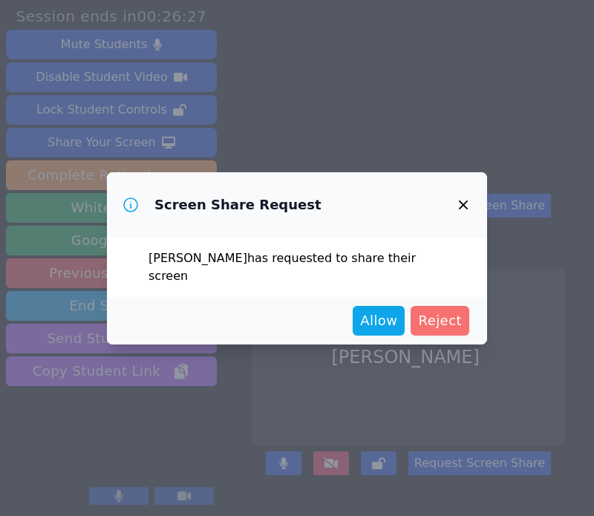
click at [429, 311] on span "Reject" at bounding box center [440, 321] width 44 height 21
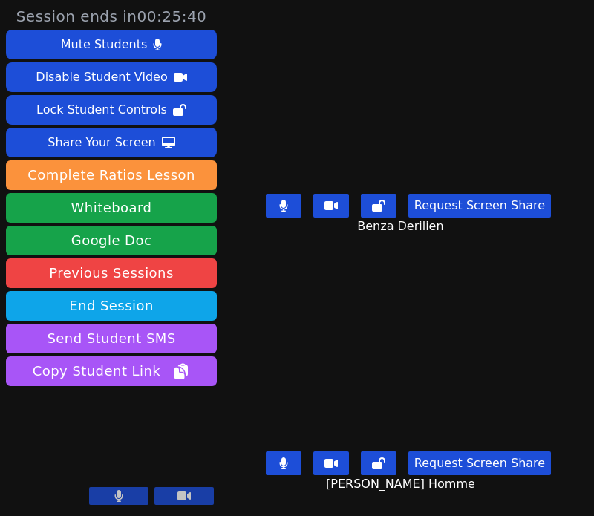
click at [373, 113] on video at bounding box center [408, 99] width 223 height 177
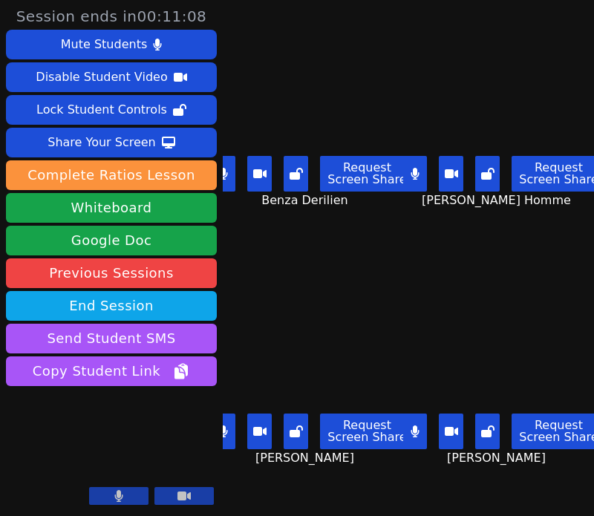
click at [412, 178] on icon at bounding box center [415, 174] width 9 height 12
click at [235, 169] on button at bounding box center [224, 174] width 25 height 36
click at [235, 443] on button at bounding box center [224, 432] width 25 height 36
click at [230, 431] on icon at bounding box center [223, 432] width 15 height 12
click at [233, 188] on button at bounding box center [224, 174] width 25 height 36
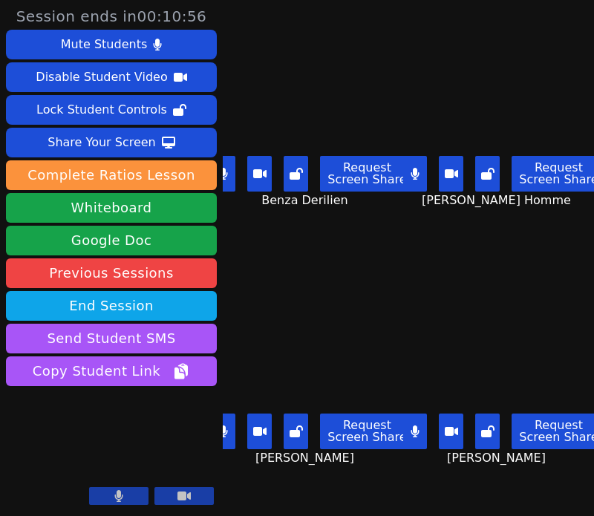
click at [420, 181] on button at bounding box center [415, 174] width 25 height 36
click at [420, 182] on button at bounding box center [415, 174] width 25 height 36
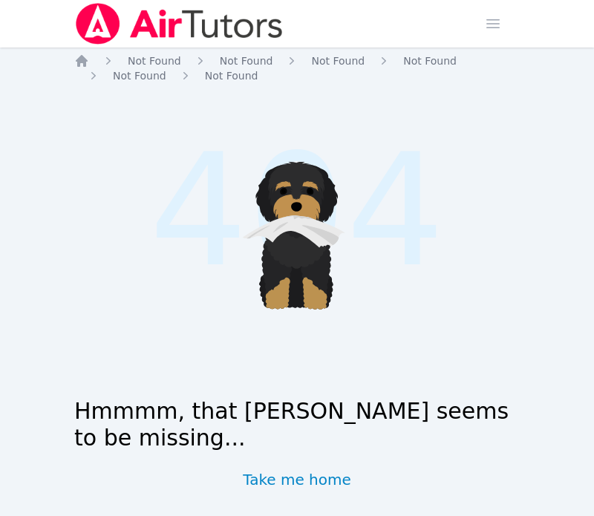
click at [129, 24] on img at bounding box center [179, 24] width 210 height 42
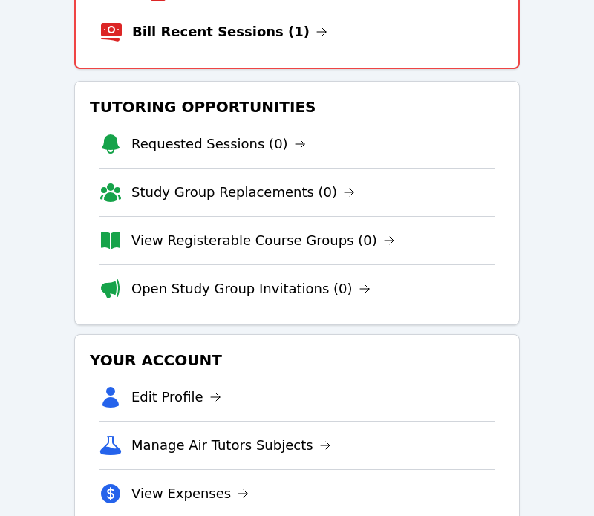
scroll to position [134, 0]
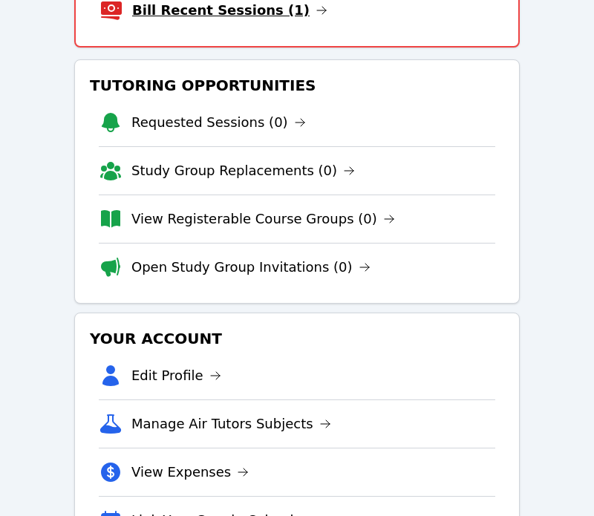
click at [233, 11] on link "Bill Recent Sessions (1)" at bounding box center [229, 10] width 195 height 21
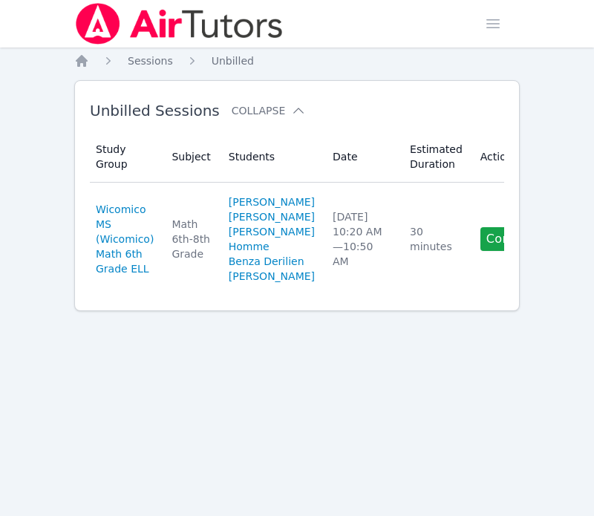
click at [481, 251] on link "Complete" at bounding box center [516, 239] width 71 height 24
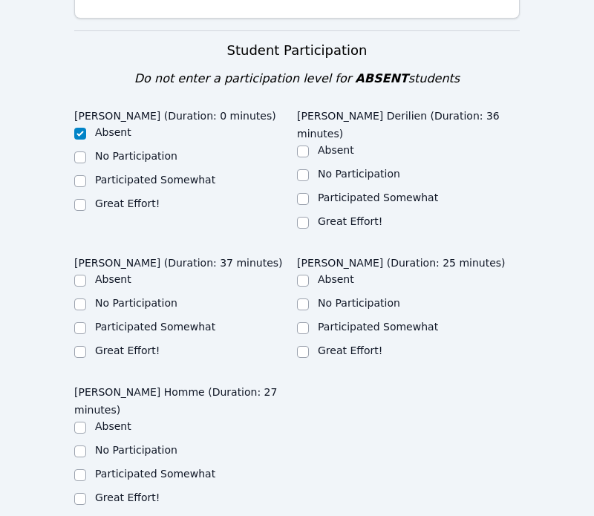
scroll to position [516, 0]
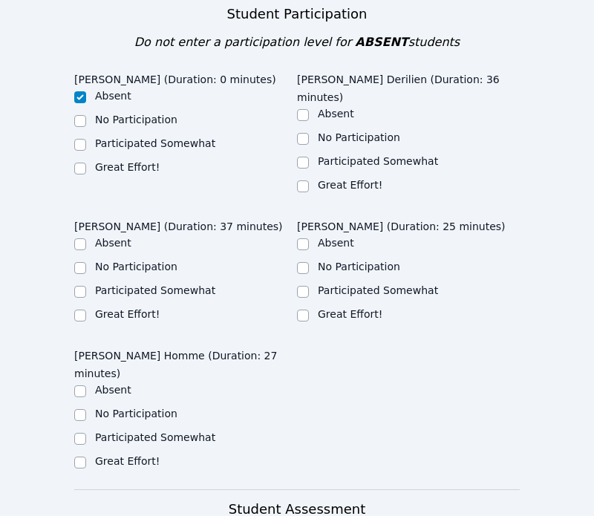
click at [312, 178] on div "Great Effort!" at bounding box center [408, 187] width 223 height 18
click at [302, 181] on input "Great Effort!" at bounding box center [303, 187] width 12 height 12
checkbox input "true"
click at [306, 310] on input "Great Effort!" at bounding box center [303, 316] width 12 height 12
checkbox input "true"
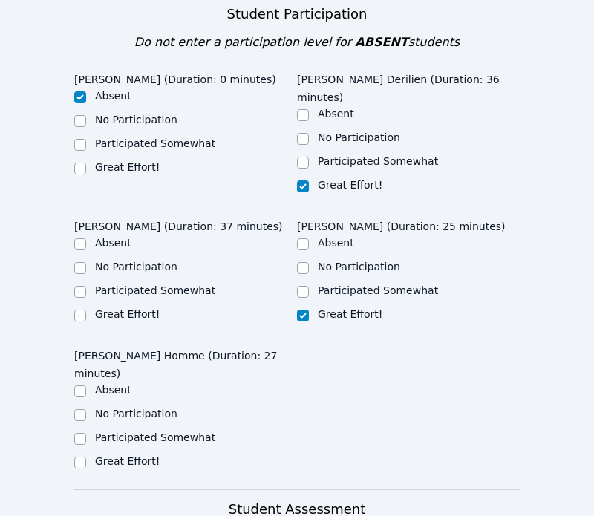
click at [114, 308] on label "Great Effort!" at bounding box center [127, 314] width 65 height 12
click at [86, 310] on input "Great Effort!" at bounding box center [80, 316] width 12 height 12
checkbox input "true"
click at [91, 454] on div "Great Effort!" at bounding box center [185, 463] width 223 height 18
click at [78, 457] on input "Great Effort!" at bounding box center [80, 463] width 12 height 12
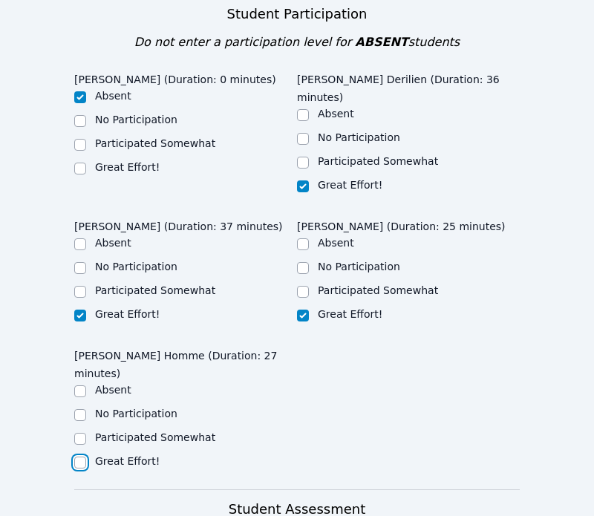
checkbox input "true"
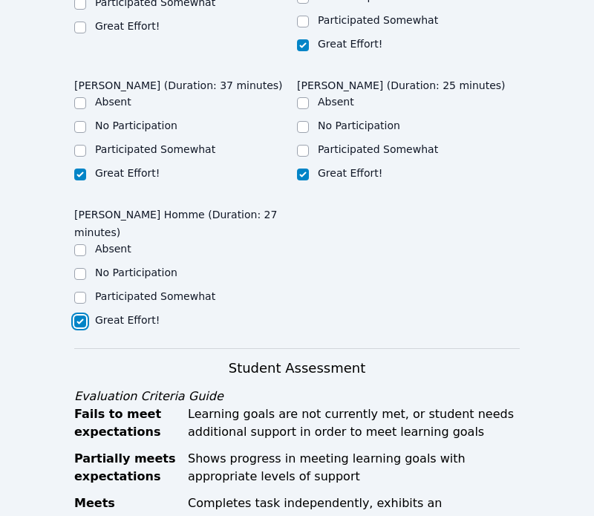
scroll to position [889, 0]
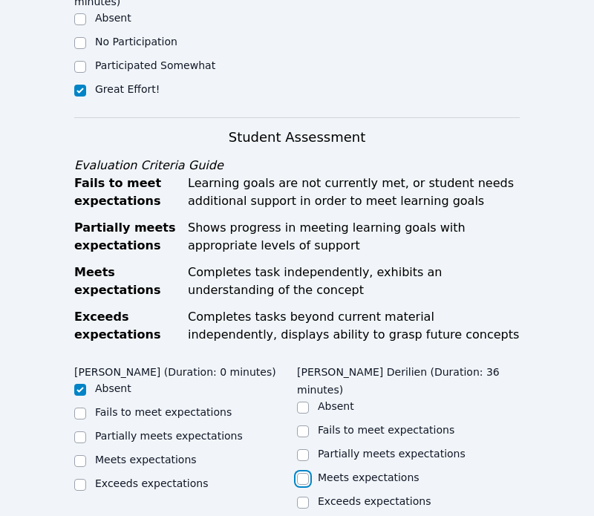
click at [301, 473] on input "Meets expectations" at bounding box center [303, 479] width 12 height 12
checkbox input "true"
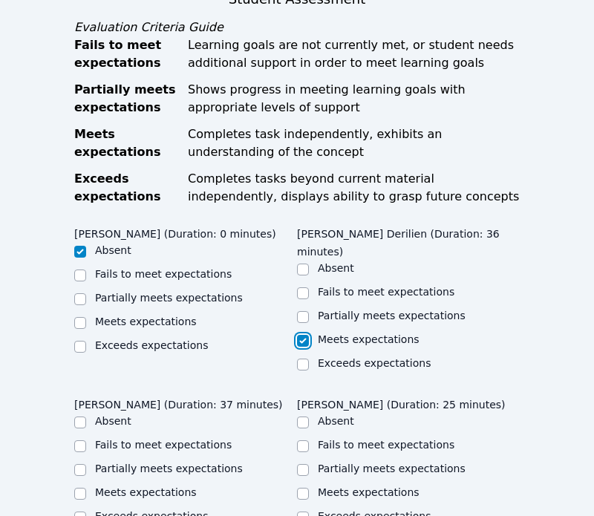
scroll to position [1068, 0]
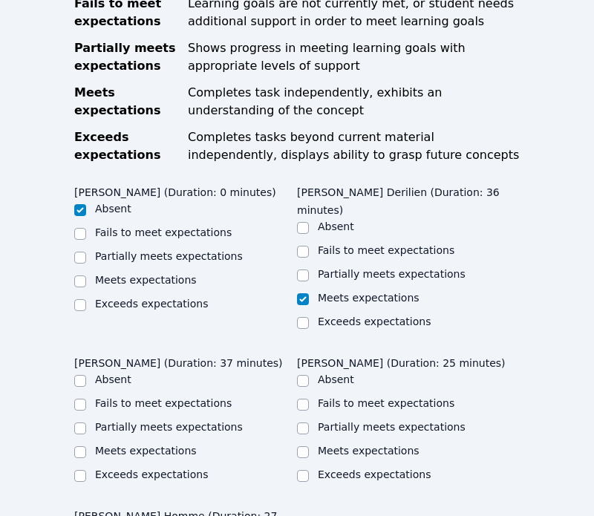
click at [309, 372] on ul "Absent Fails to meet expectations Partially meets expectations Meets expectatio…" at bounding box center [408, 428] width 223 height 113
click at [307, 444] on div at bounding box center [303, 453] width 12 height 18
click at [292, 444] on div "Meets expectations" at bounding box center [185, 453] width 223 height 18
click at [297, 446] on input "Meets expectations" at bounding box center [303, 452] width 12 height 12
checkbox input "true"
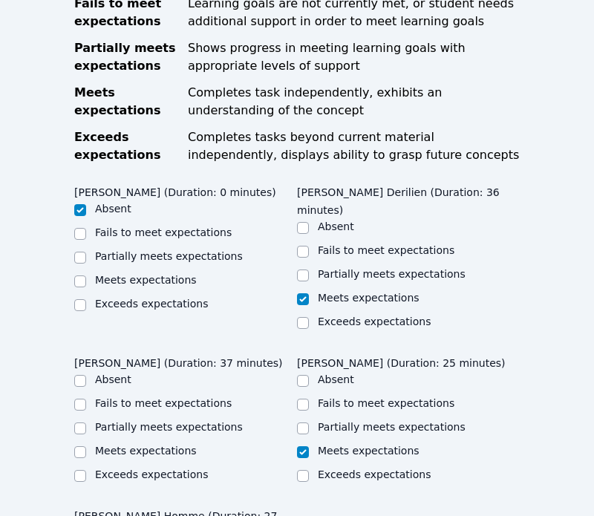
click at [137, 445] on label "Meets expectations" at bounding box center [146, 451] width 102 height 12
click at [86, 446] on input "Meets expectations" at bounding box center [80, 452] width 12 height 12
checkbox input "true"
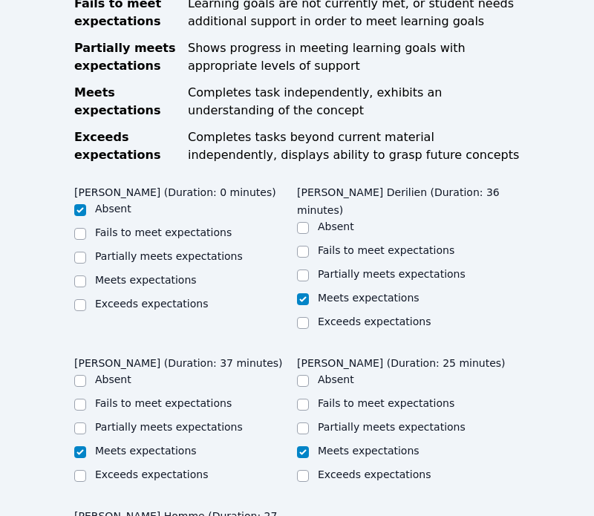
checkbox input "true"
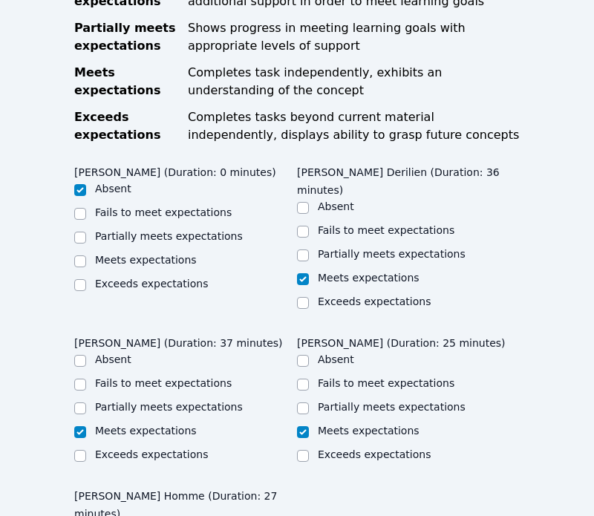
checkbox input "true"
checkbox input "false"
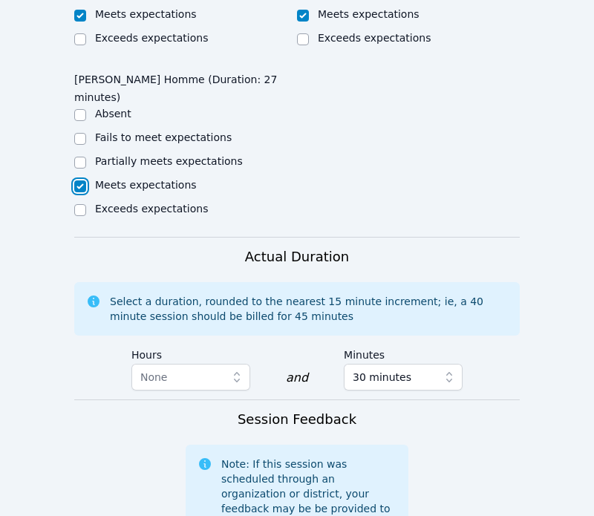
scroll to position [1553, 0]
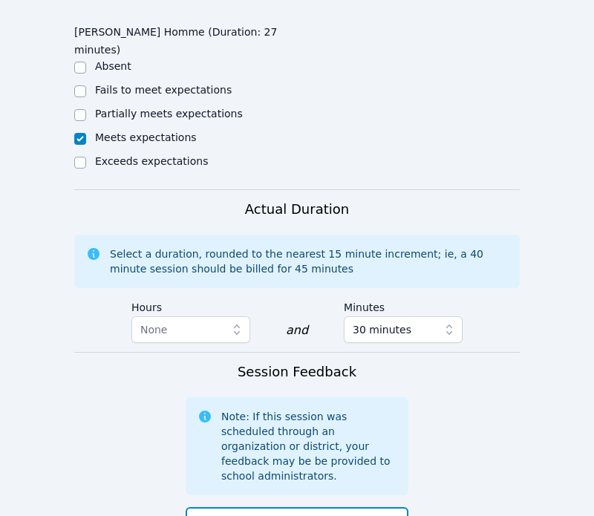
drag, startPoint x: 371, startPoint y: 437, endPoint x: 195, endPoint y: 442, distance: 175.4
drag, startPoint x: 286, startPoint y: 420, endPoint x: 400, endPoint y: 424, distance: 114.5
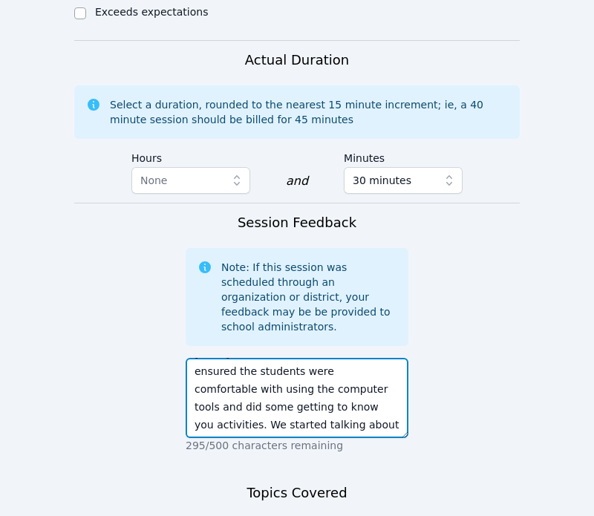
scroll to position [1785, 0]
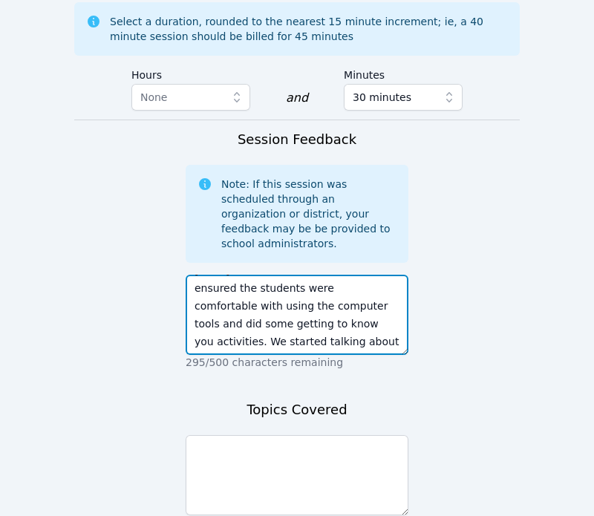
type textarea "[DATE] was our first class so we ensured the students were comfortable with usi…"
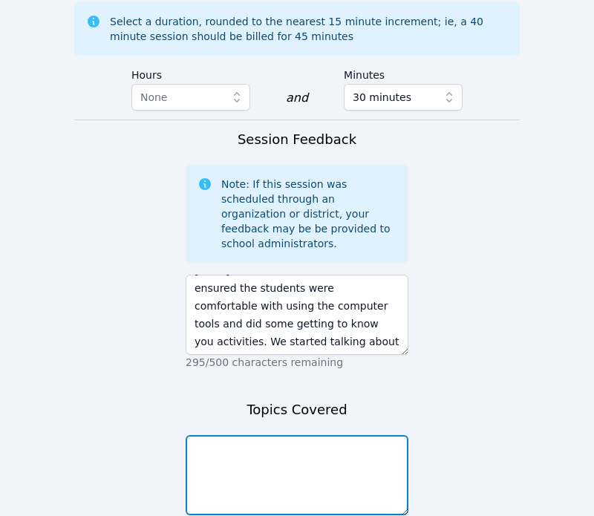
click at [311, 435] on textarea at bounding box center [297, 475] width 223 height 80
click at [192, 435] on textarea "introduction to area" at bounding box center [297, 475] width 223 height 80
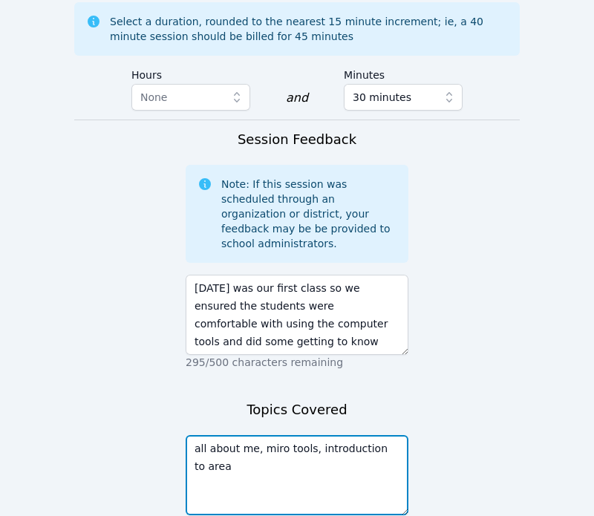
type textarea "all about me, miro tools, introduction to area"
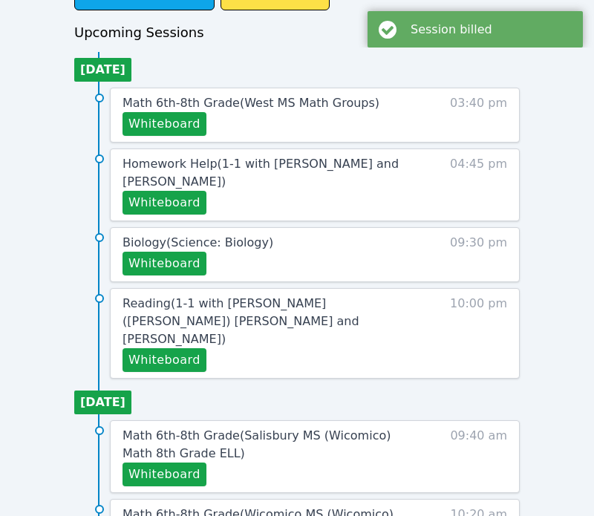
scroll to position [639, 0]
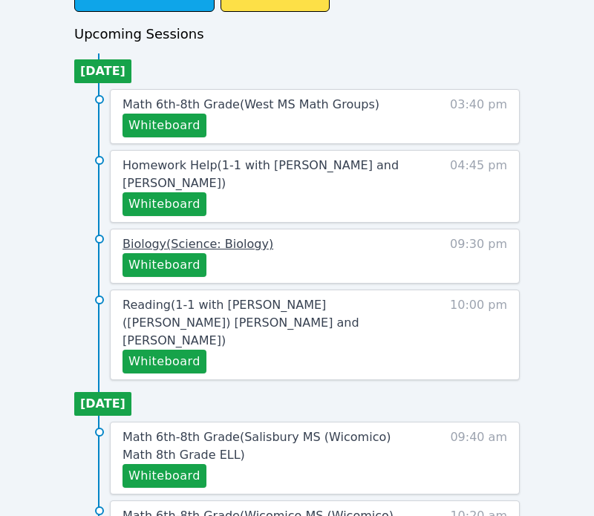
click at [239, 245] on span "Biology ( Science: Biology )" at bounding box center [198, 244] width 151 height 14
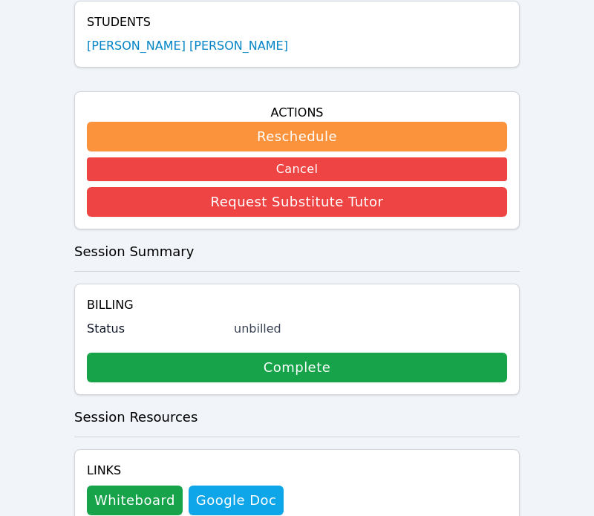
scroll to position [367, 0]
